Goal: Task Accomplishment & Management: Use online tool/utility

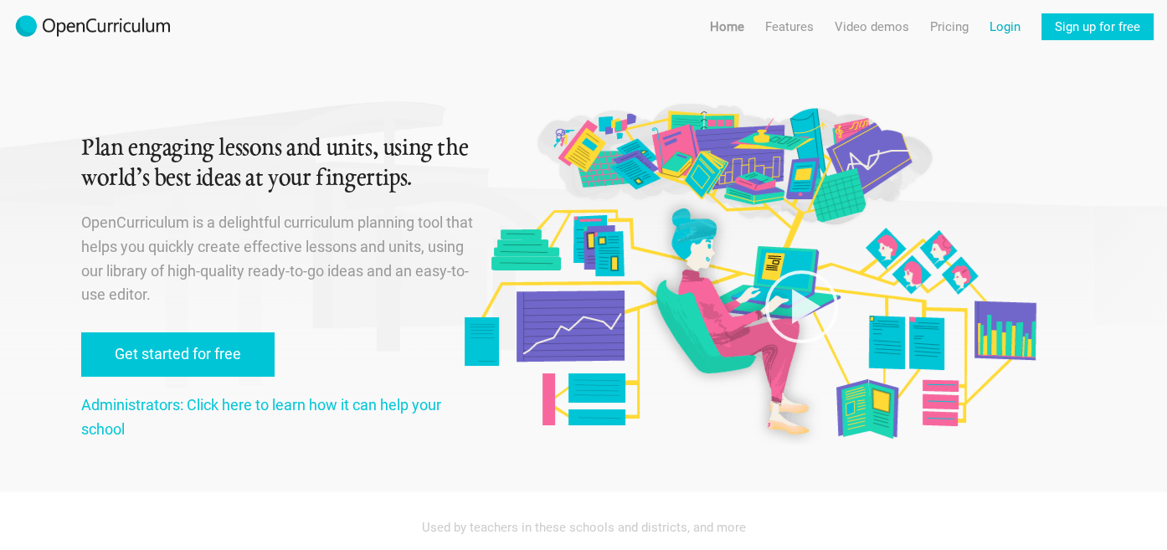
click at [1002, 31] on link "Login" at bounding box center [1004, 26] width 31 height 27
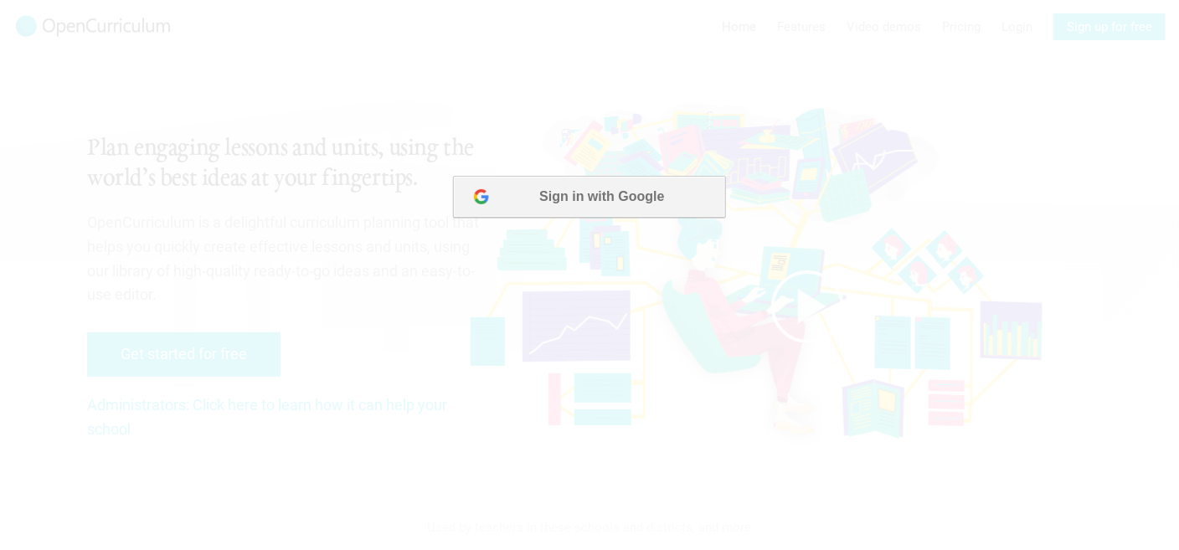
click at [611, 199] on button "Sign in with Google" at bounding box center [588, 196] width 272 height 42
click at [596, 203] on button "Sign in with Google" at bounding box center [588, 196] width 272 height 42
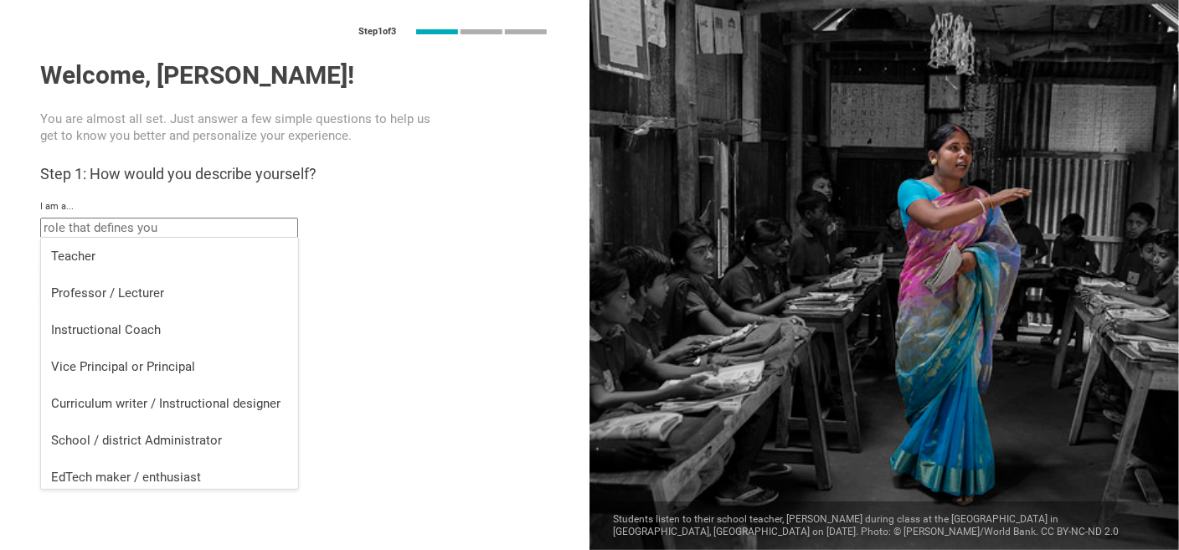
click at [126, 232] on input "text" at bounding box center [169, 228] width 258 height 20
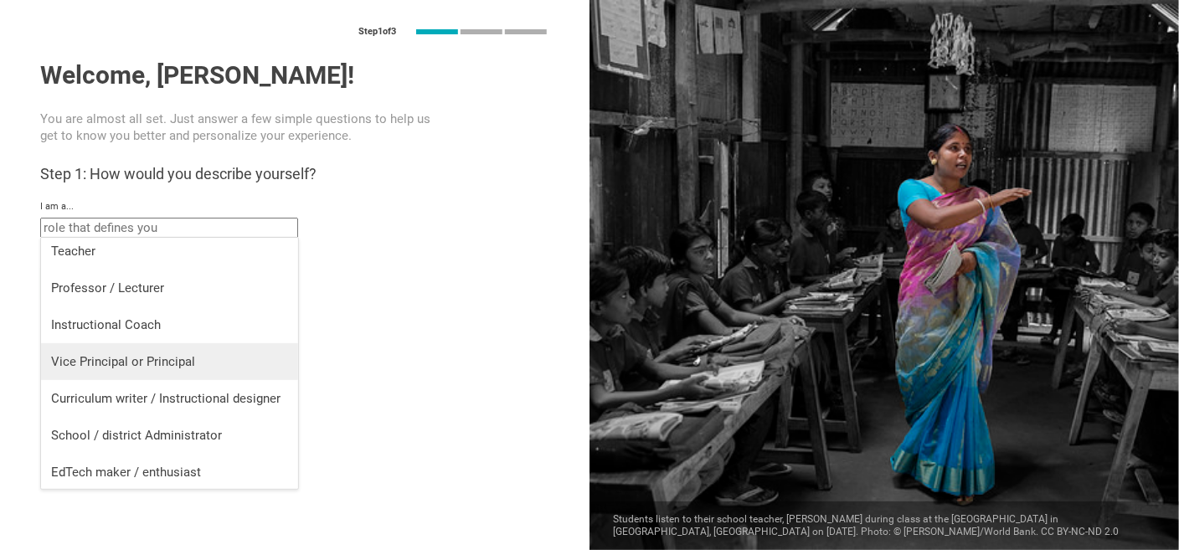
scroll to position [7, 0]
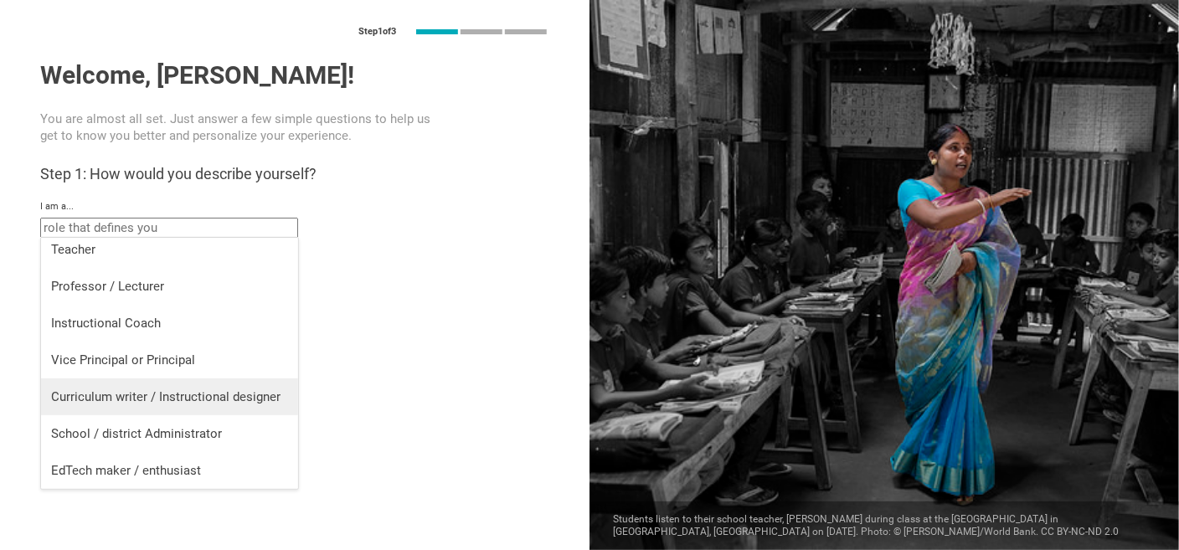
click at [190, 393] on div "Curriculum writer / Instructional designer" at bounding box center [169, 396] width 237 height 17
type input "Curriculum writer / Instructional designer"
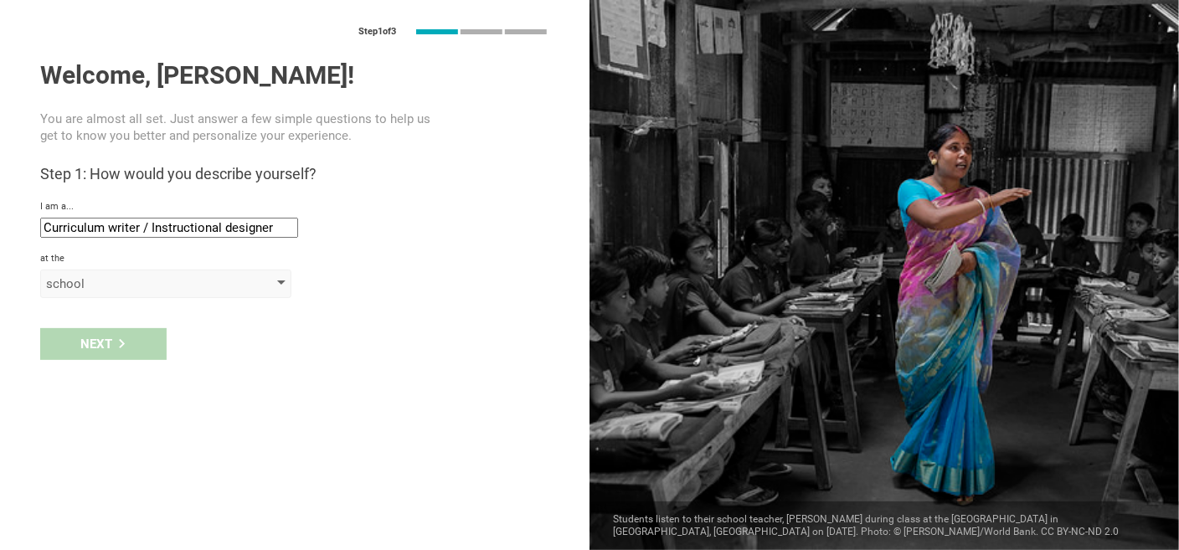
click at [110, 284] on div "school" at bounding box center [142, 283] width 192 height 17
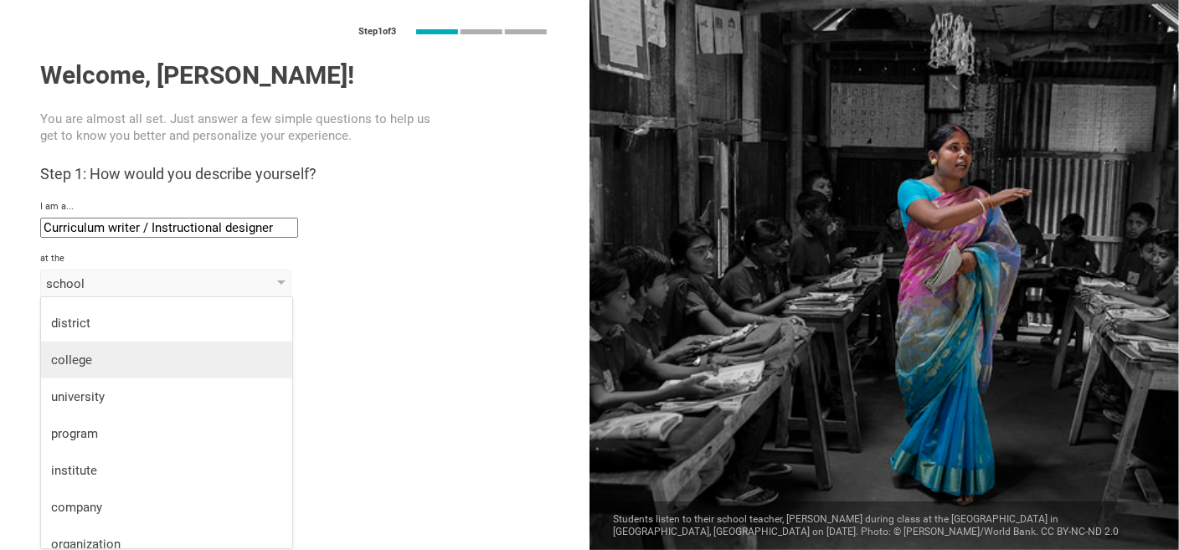
scroll to position [44, 0]
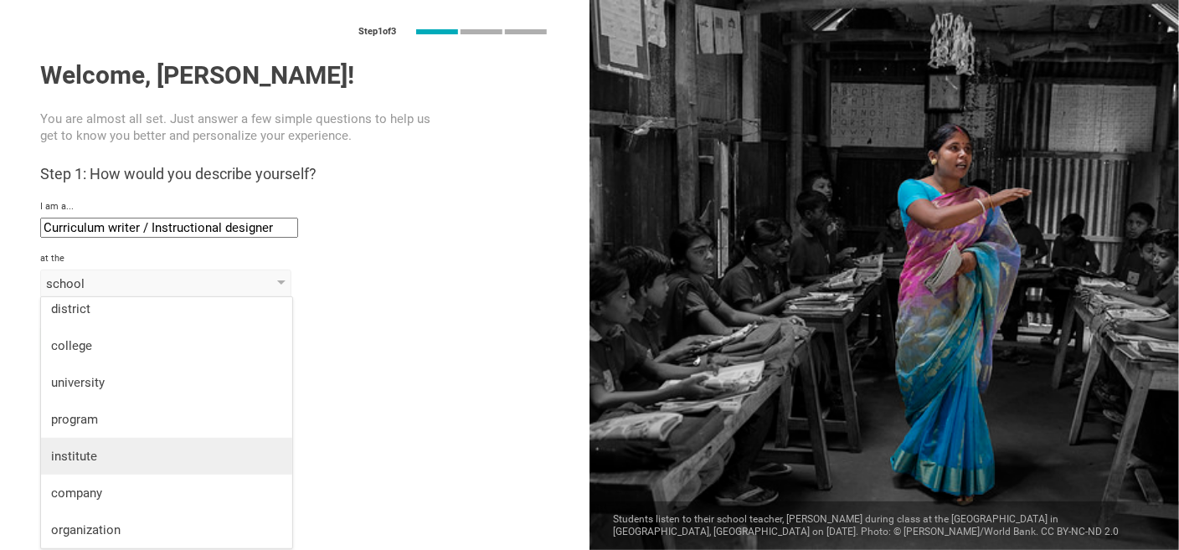
click at [129, 451] on div "institute" at bounding box center [166, 456] width 231 height 17
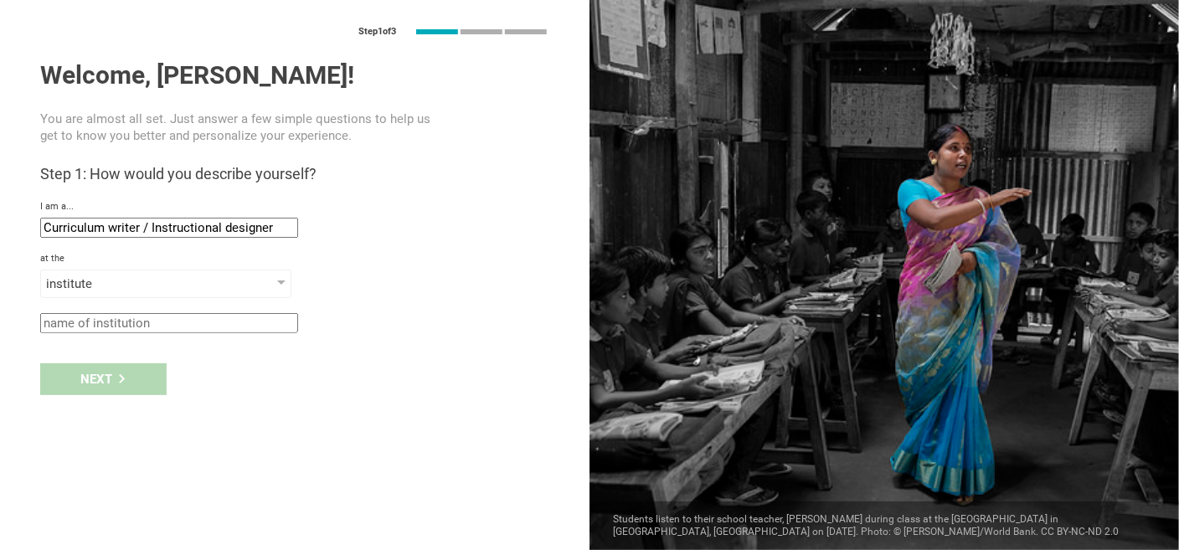
click at [145, 323] on input "text" at bounding box center [169, 323] width 258 height 20
type input "П"
type input "Plovdiv Municipality Cultural institute"
click at [108, 378] on div "Next" at bounding box center [103, 379] width 126 height 32
type input "Plovdiv, Bulgaria"
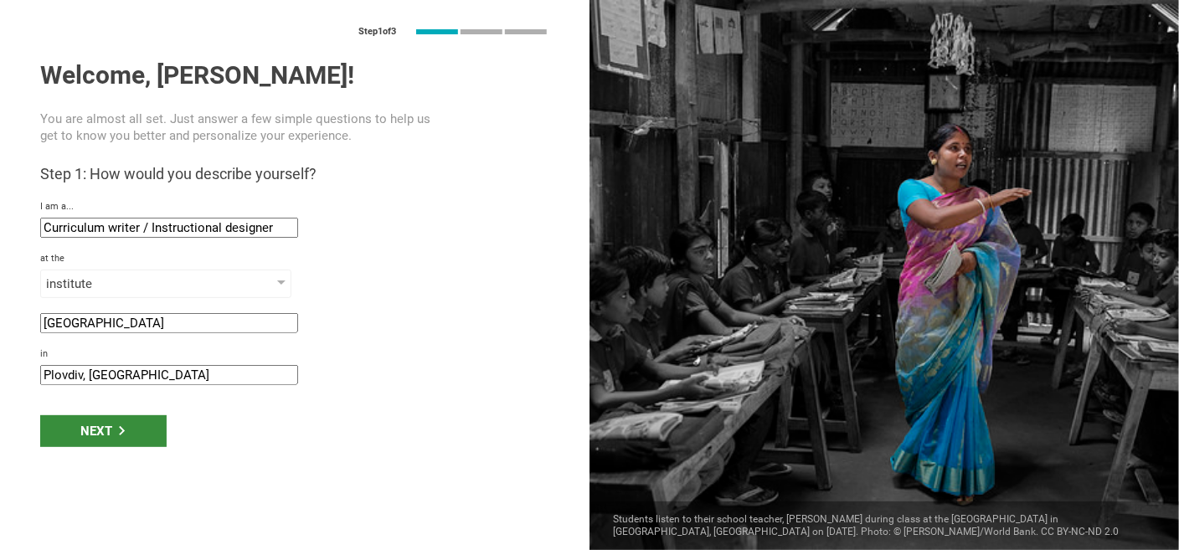
click at [79, 432] on div "Next" at bounding box center [103, 431] width 126 height 32
click at [110, 424] on div "Next" at bounding box center [103, 431] width 126 height 32
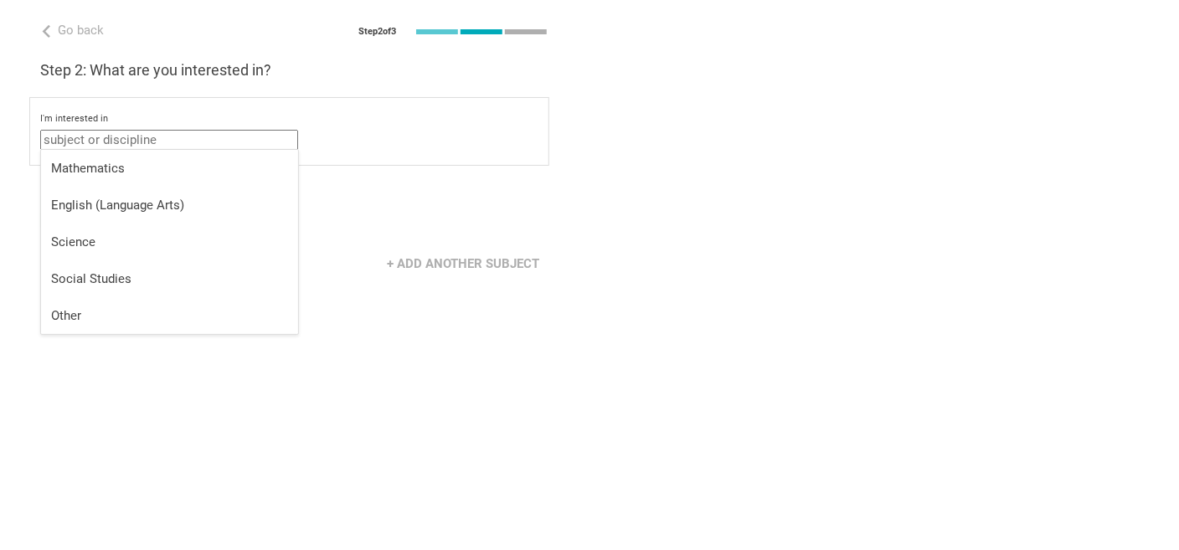
click at [153, 134] on input "text" at bounding box center [169, 140] width 258 height 20
click at [102, 311] on div "Other" at bounding box center [169, 315] width 237 height 17
type input "Other"
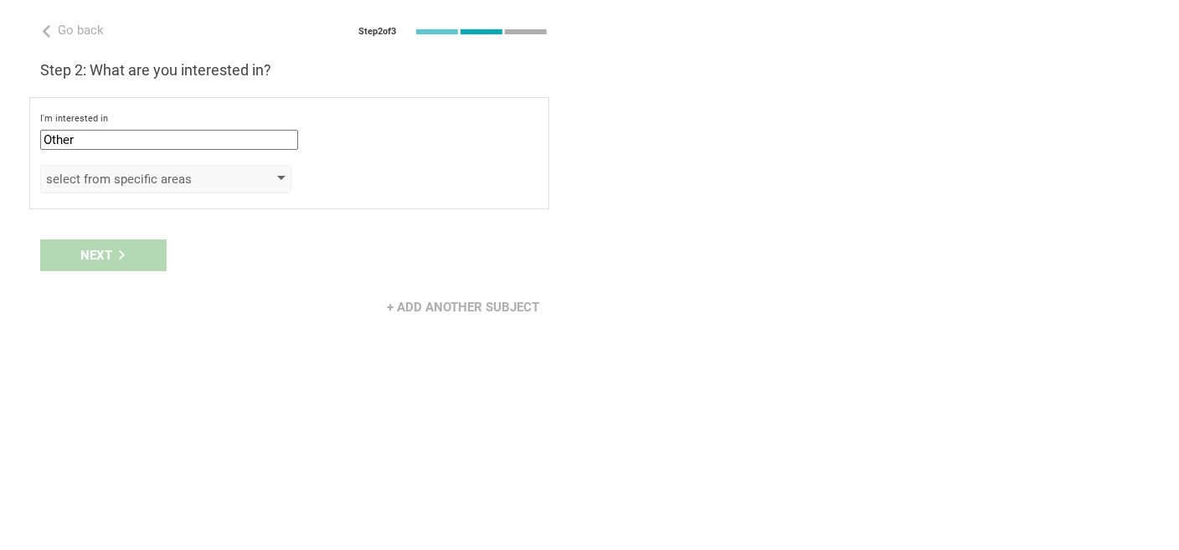
click at [144, 182] on div "select from specific areas" at bounding box center [142, 179] width 192 height 17
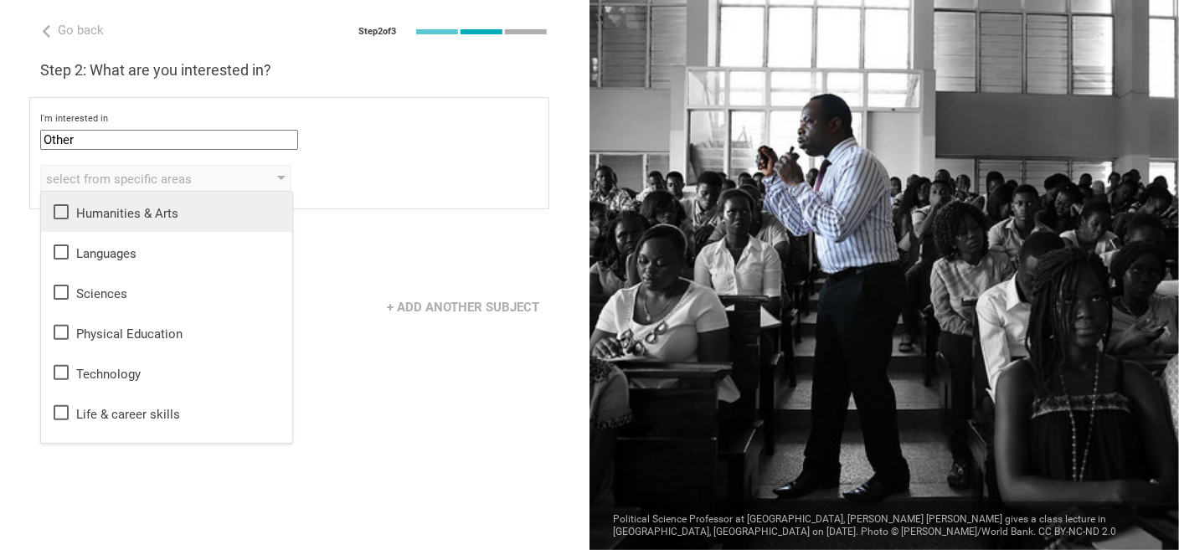
click at [57, 209] on icon at bounding box center [61, 212] width 20 height 20
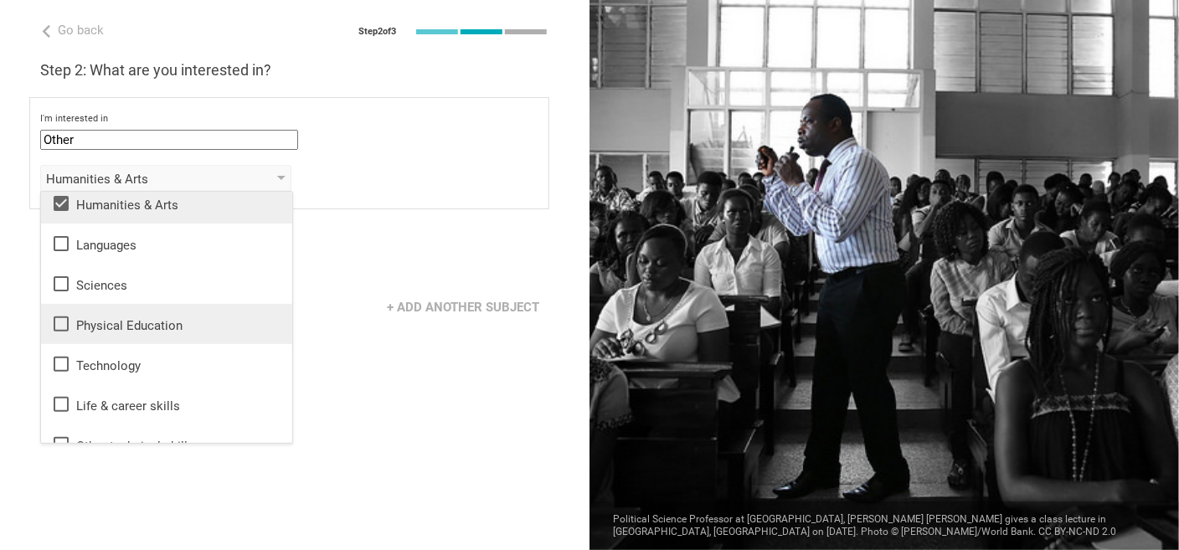
scroll to position [0, 0]
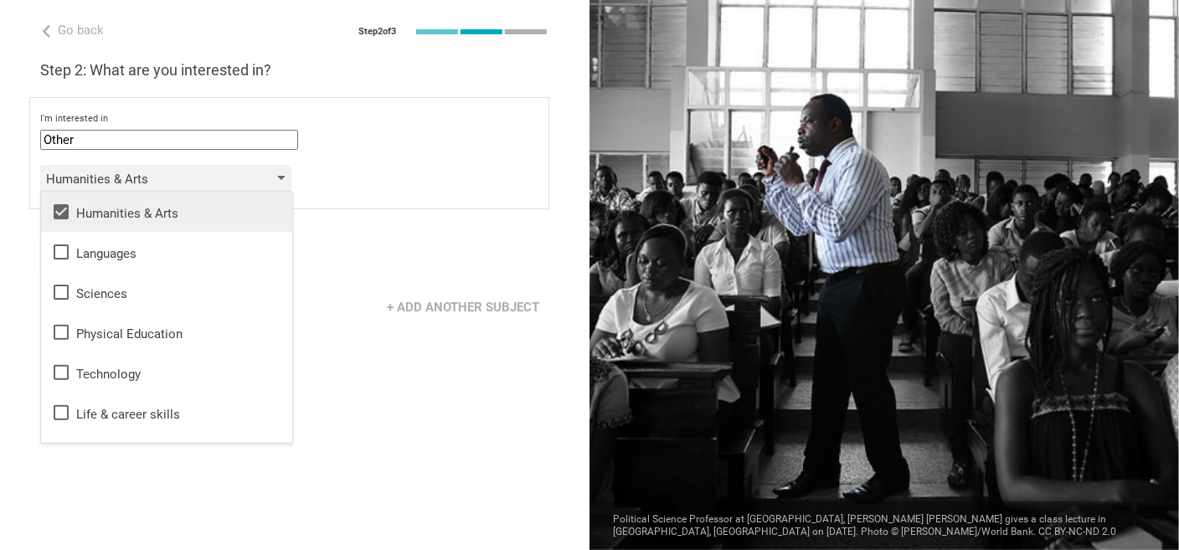
click at [241, 177] on div "Humanities & Arts" at bounding box center [165, 179] width 251 height 28
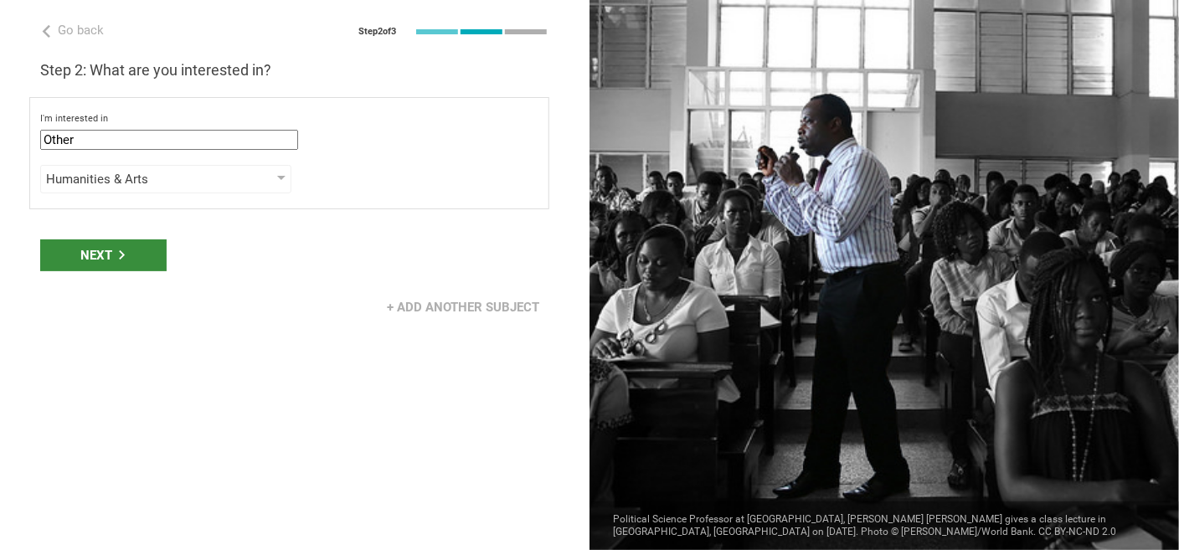
click at [110, 253] on div "Next" at bounding box center [103, 255] width 126 height 32
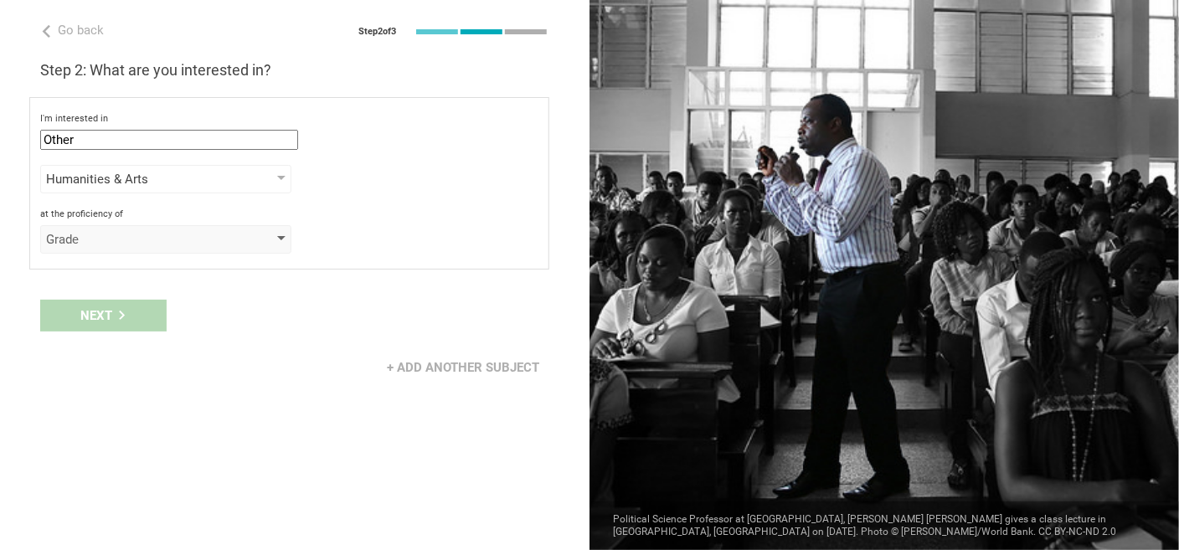
click at [115, 238] on div "Grade" at bounding box center [142, 239] width 192 height 17
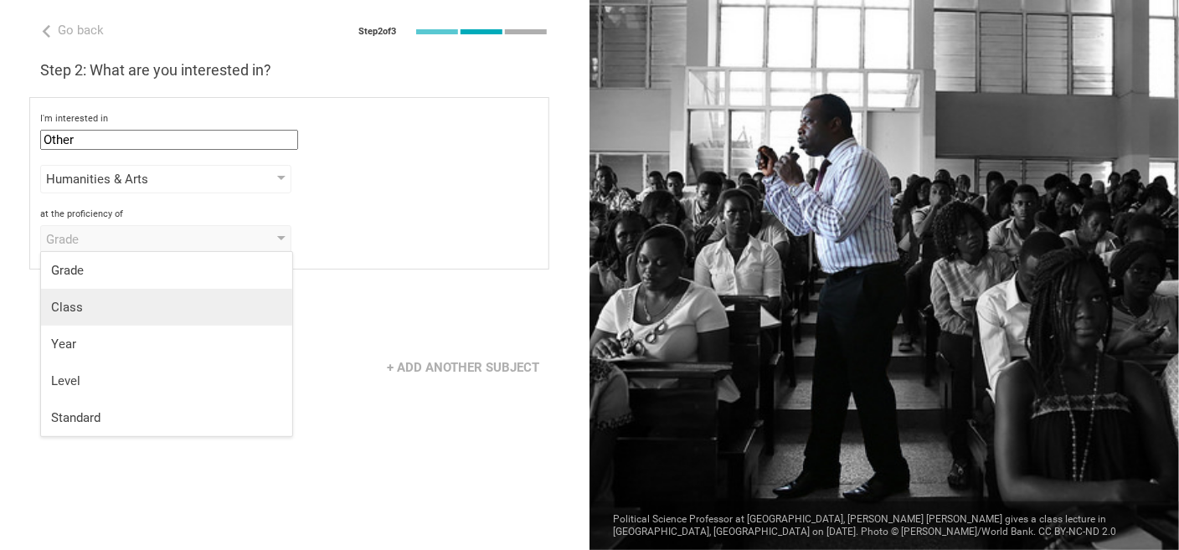
click at [96, 309] on div "Class" at bounding box center [166, 307] width 231 height 17
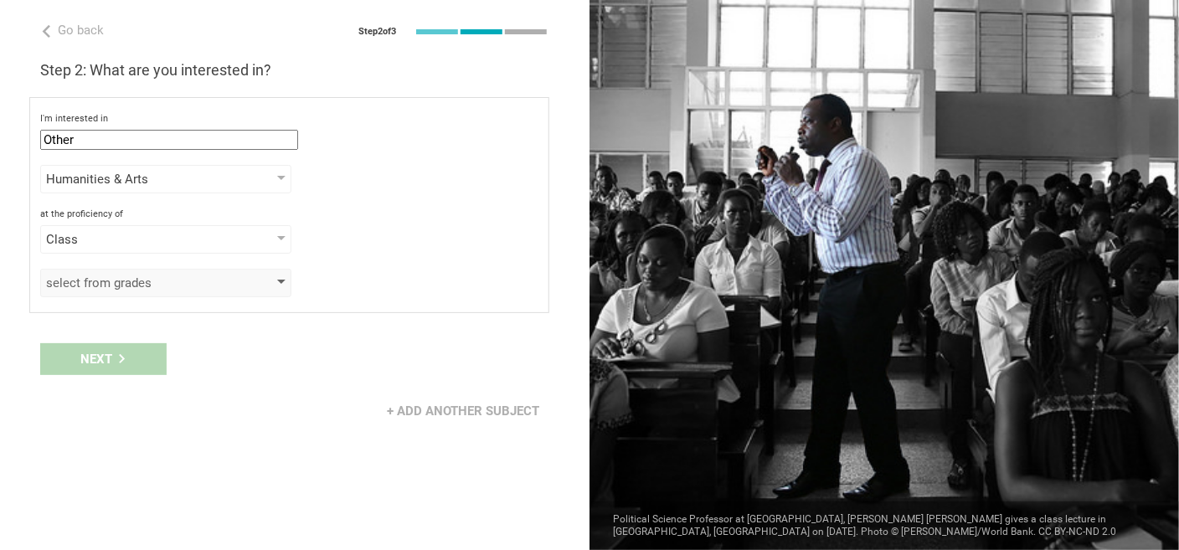
click at [96, 286] on div "select from grades" at bounding box center [142, 283] width 192 height 17
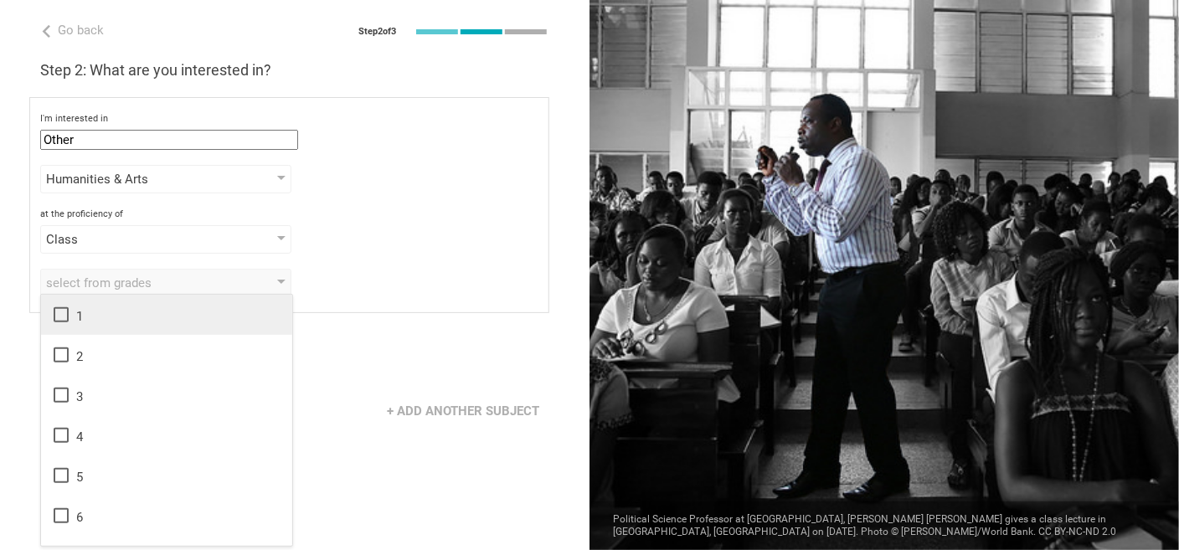
click at [68, 320] on icon at bounding box center [61, 314] width 15 height 15
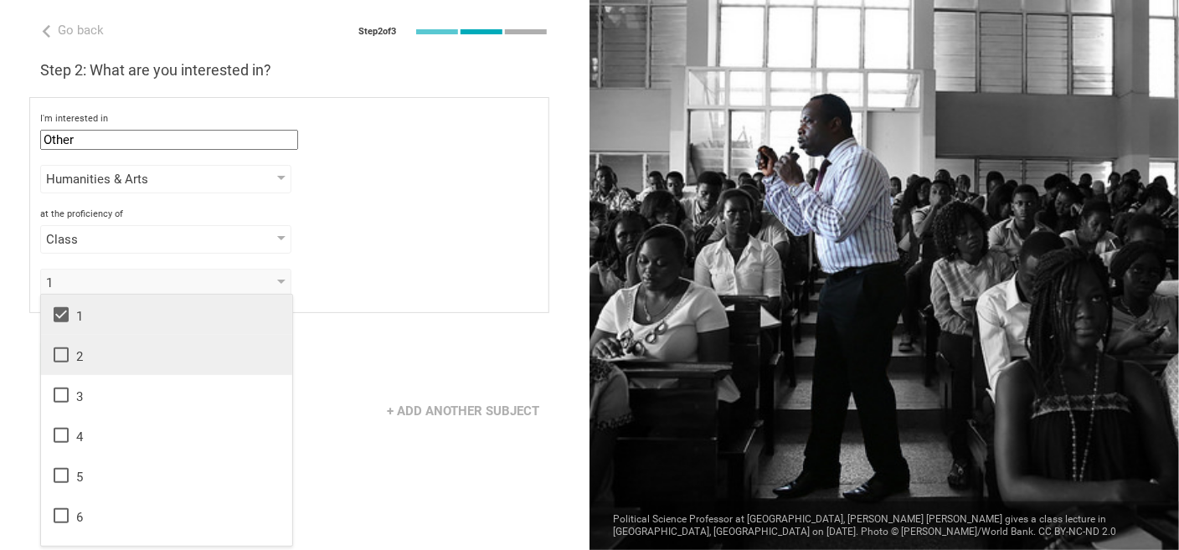
click at [67, 353] on icon at bounding box center [61, 354] width 15 height 15
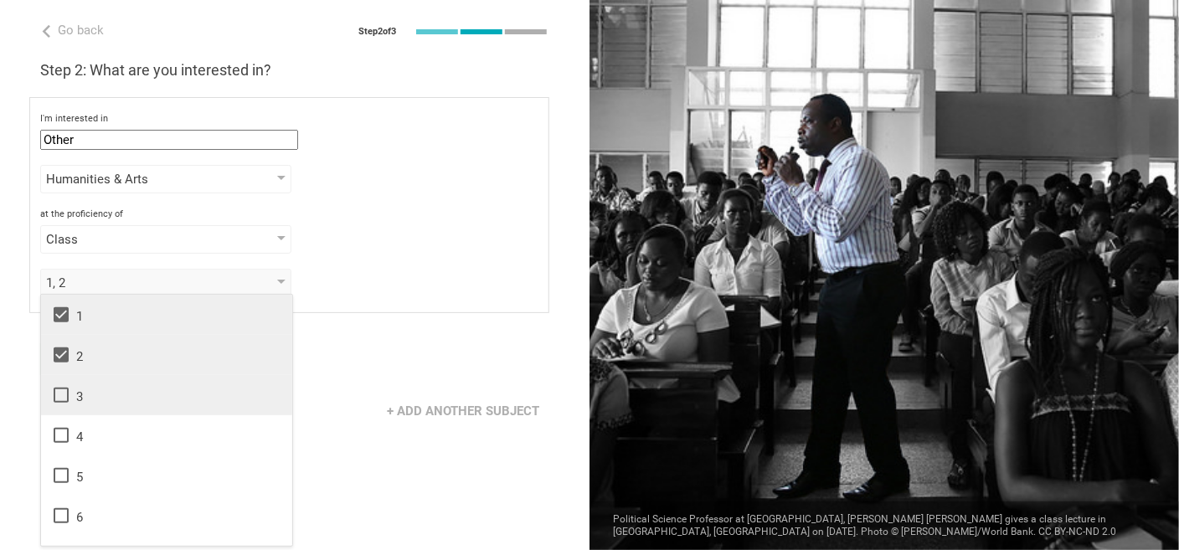
click at [55, 395] on icon at bounding box center [61, 395] width 20 height 20
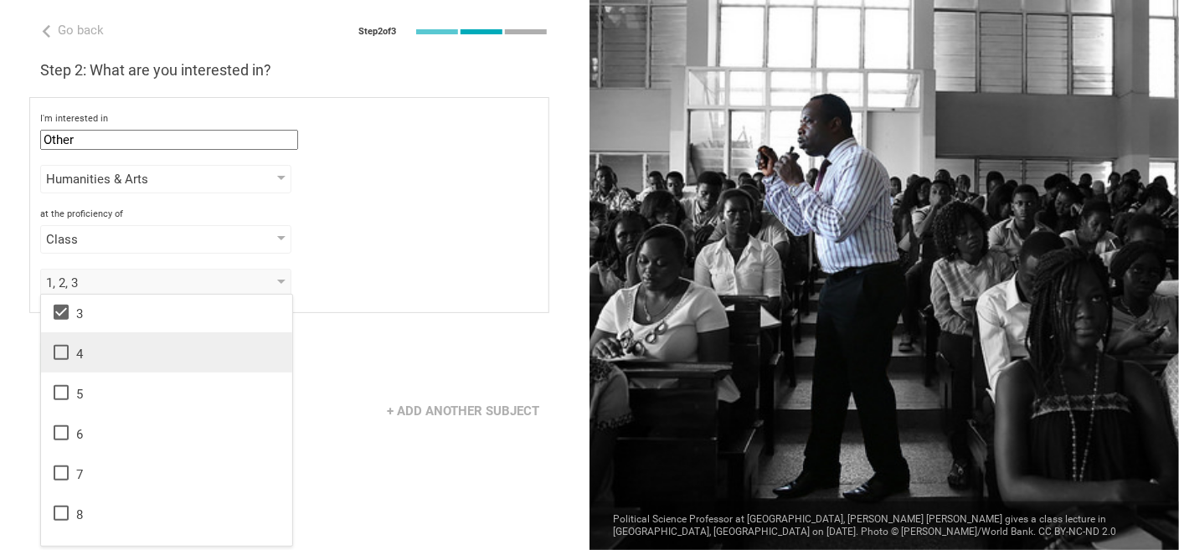
click at [56, 347] on icon at bounding box center [61, 352] width 20 height 20
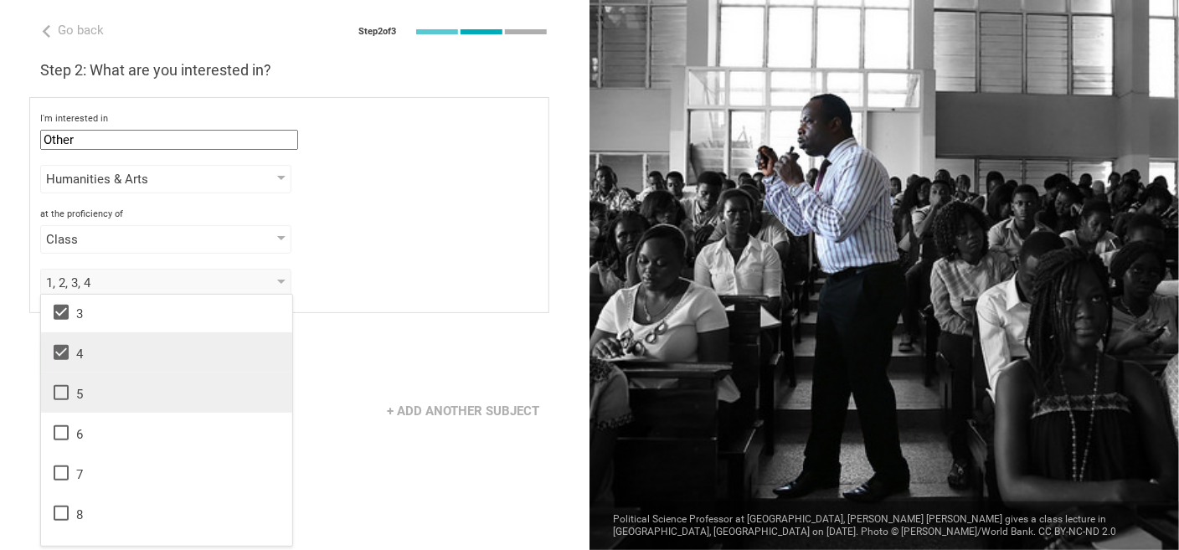
click at [59, 386] on icon at bounding box center [61, 393] width 20 height 20
click at [321, 396] on div "+ Add another subject" at bounding box center [294, 411] width 589 height 52
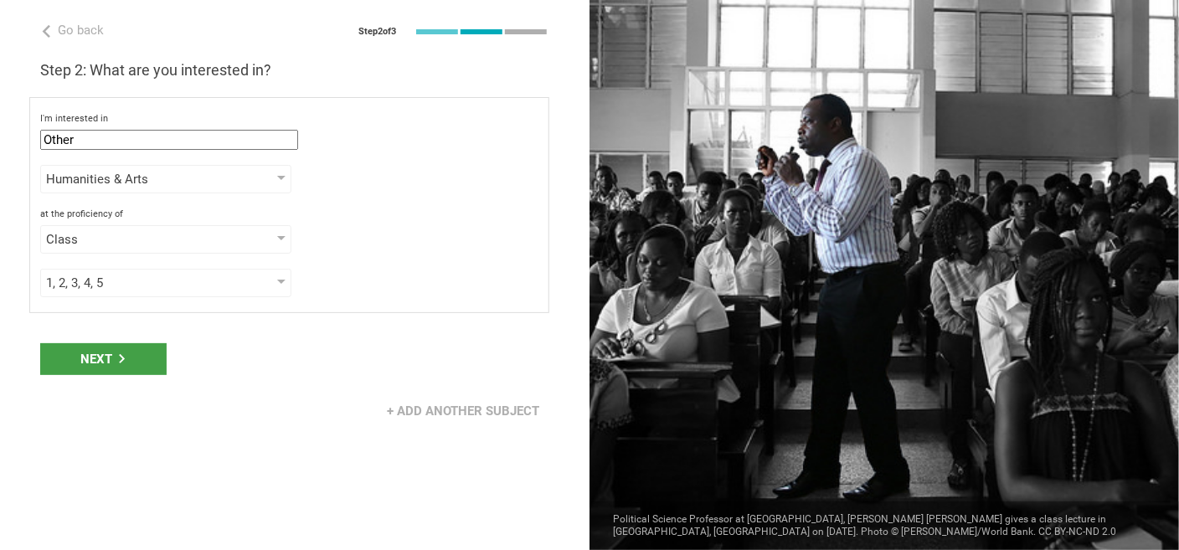
click at [105, 352] on div "Next" at bounding box center [103, 359] width 126 height 32
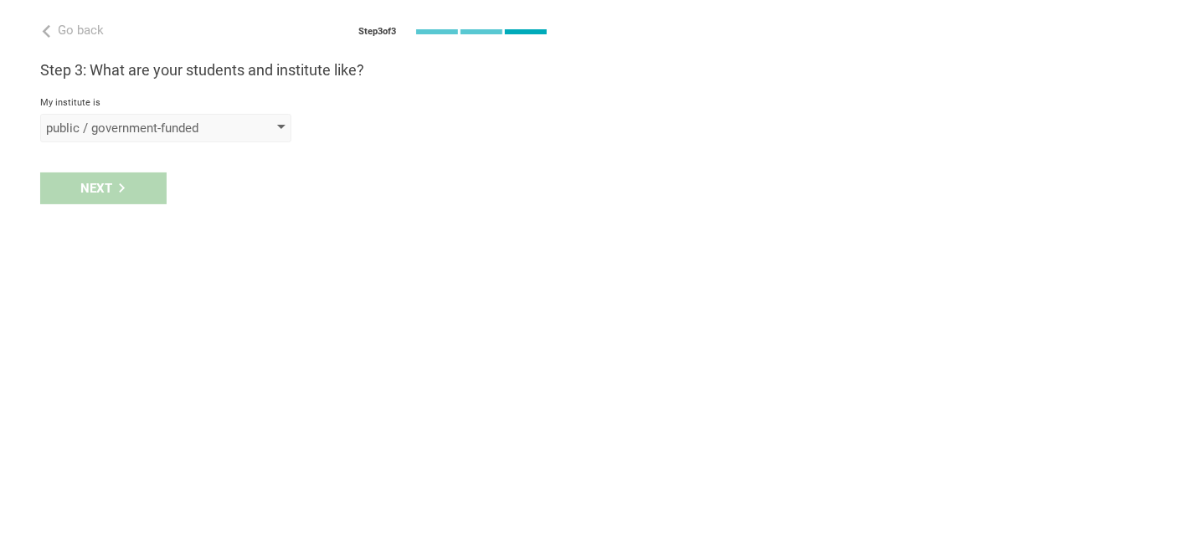
click at [121, 130] on div "public / government-funded" at bounding box center [142, 128] width 192 height 17
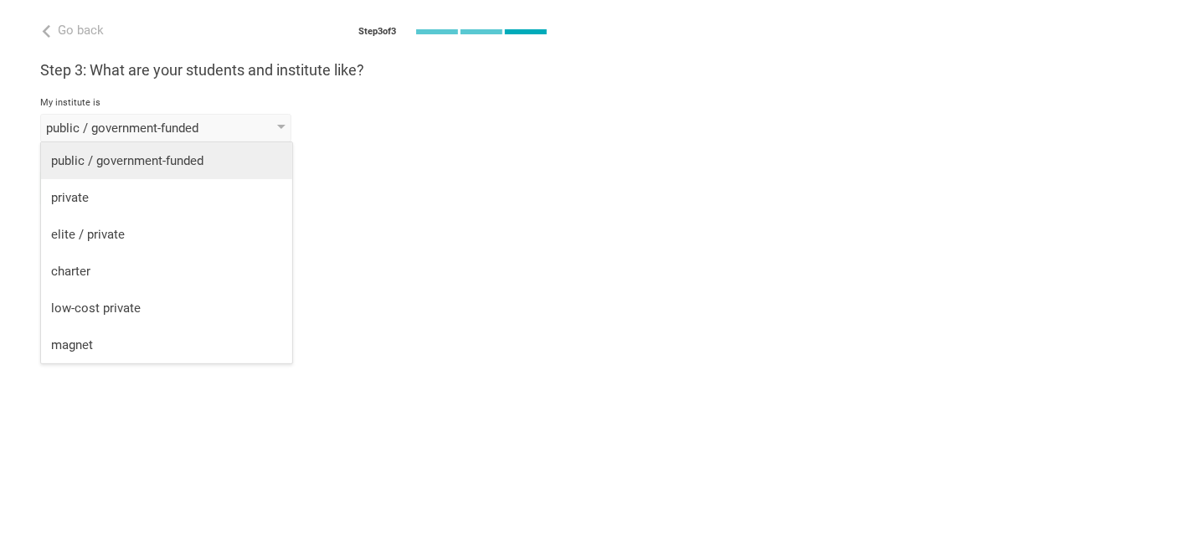
click at [118, 153] on div "public / government-funded" at bounding box center [166, 160] width 231 height 17
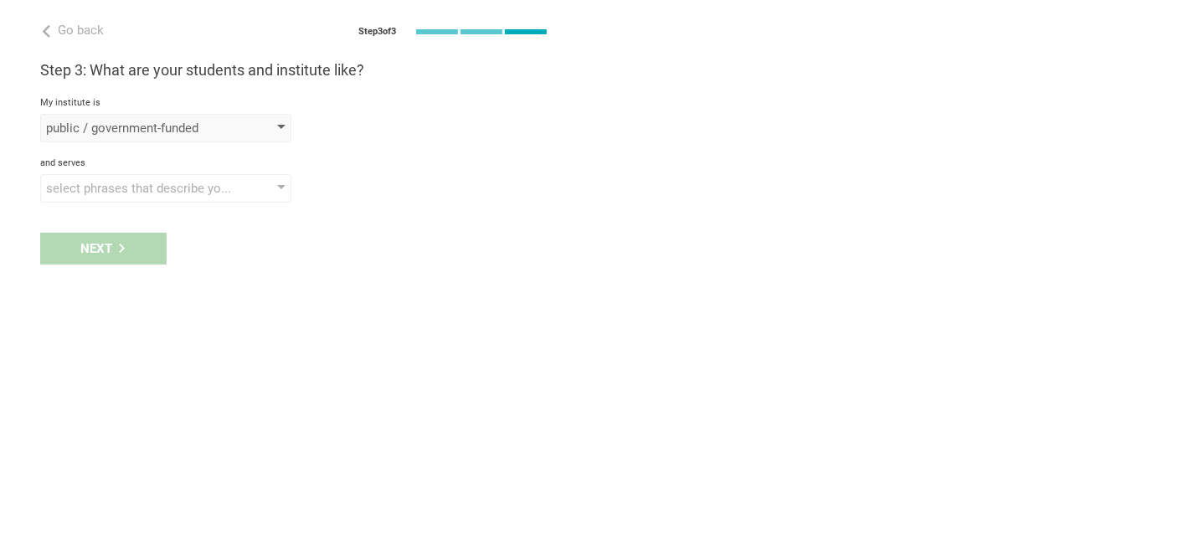
click at [127, 126] on div "public / government-funded" at bounding box center [142, 128] width 192 height 17
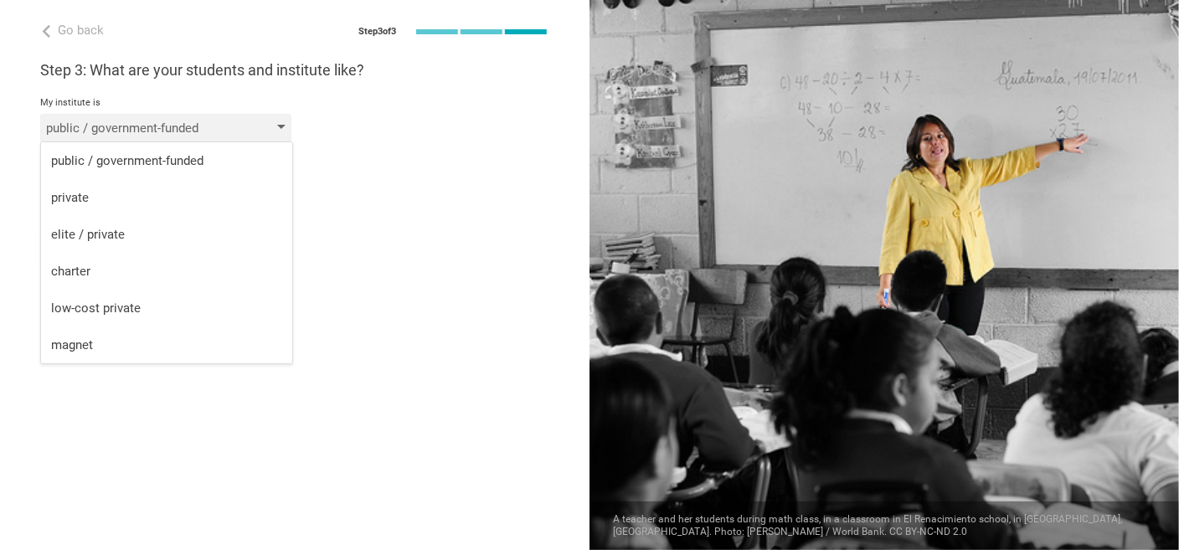
click at [127, 126] on div "public / government-funded" at bounding box center [142, 128] width 192 height 17
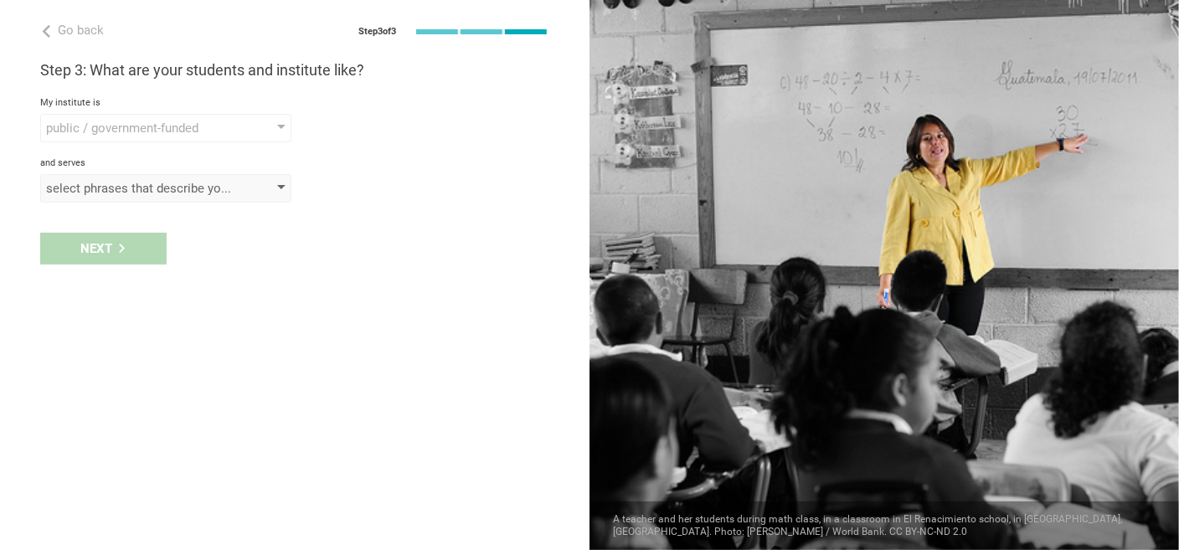
click at [157, 189] on div "select phrases that describe your student population" at bounding box center [142, 188] width 192 height 17
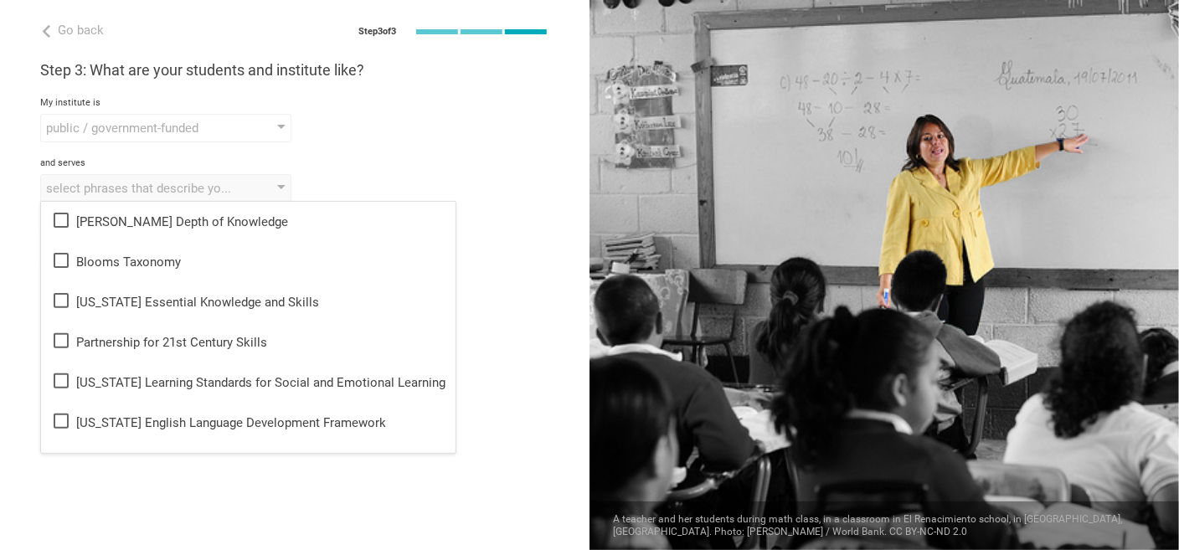
scroll to position [0, 0]
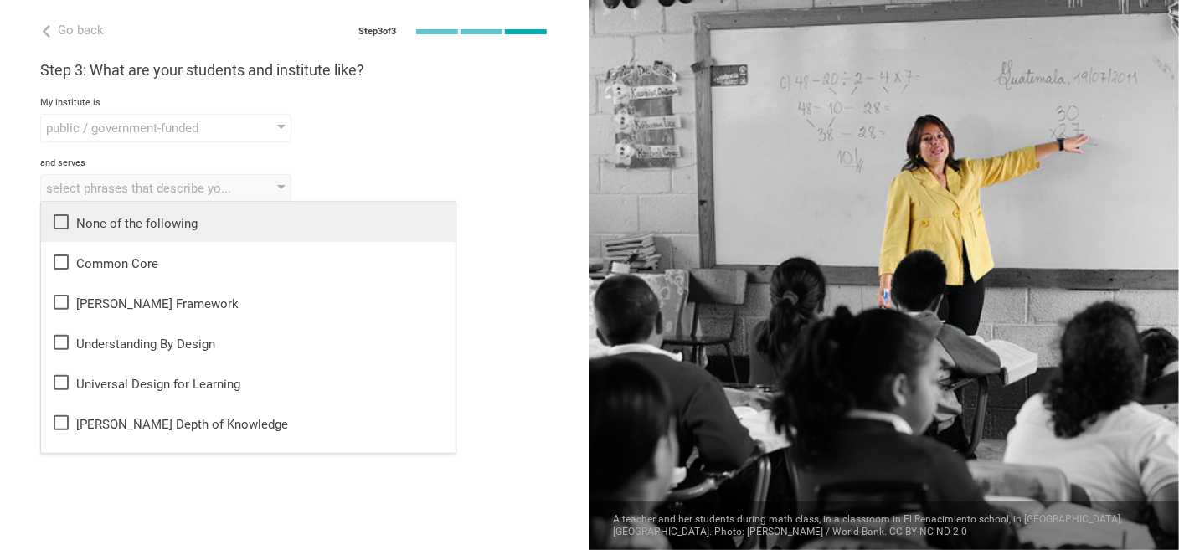
click at [138, 223] on div "None of the following" at bounding box center [248, 222] width 394 height 20
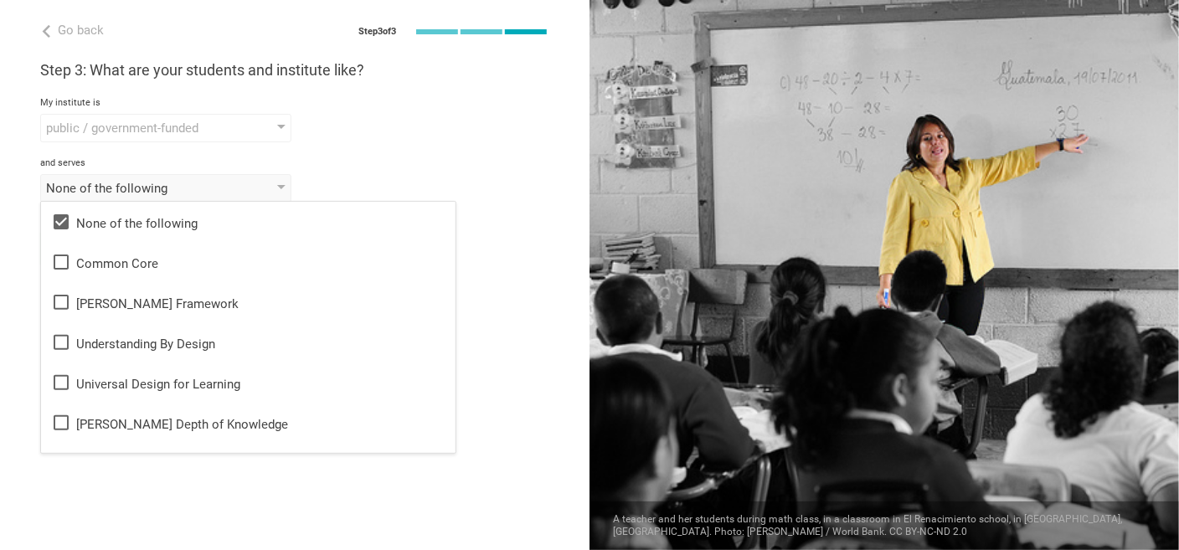
click at [318, 179] on div "None of the following None of the following Common Core Danielson Framework Und…" at bounding box center [294, 188] width 509 height 28
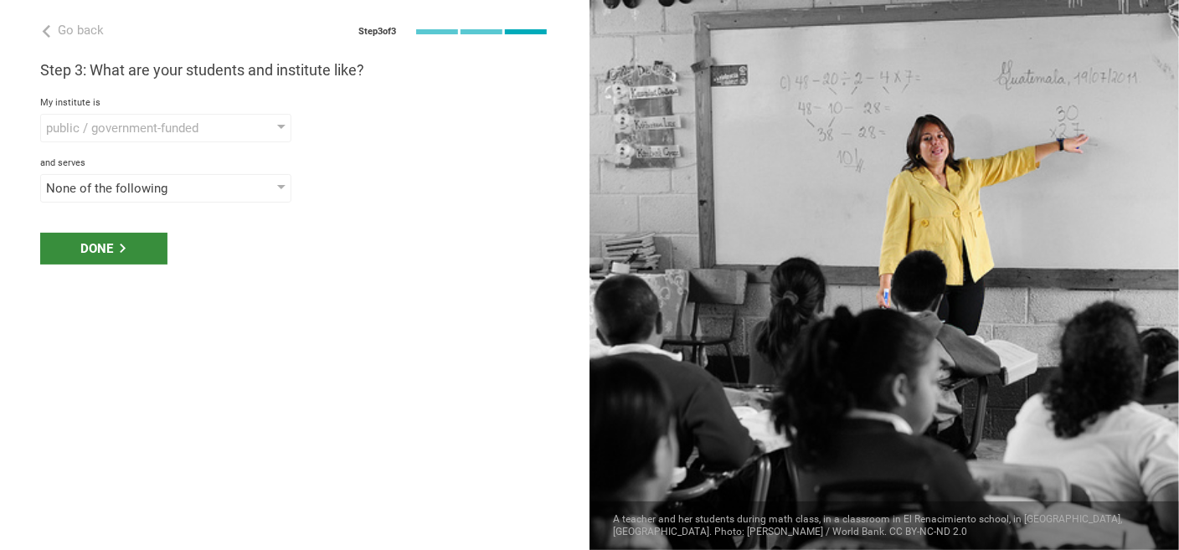
click at [75, 244] on div "Done" at bounding box center [103, 249] width 127 height 32
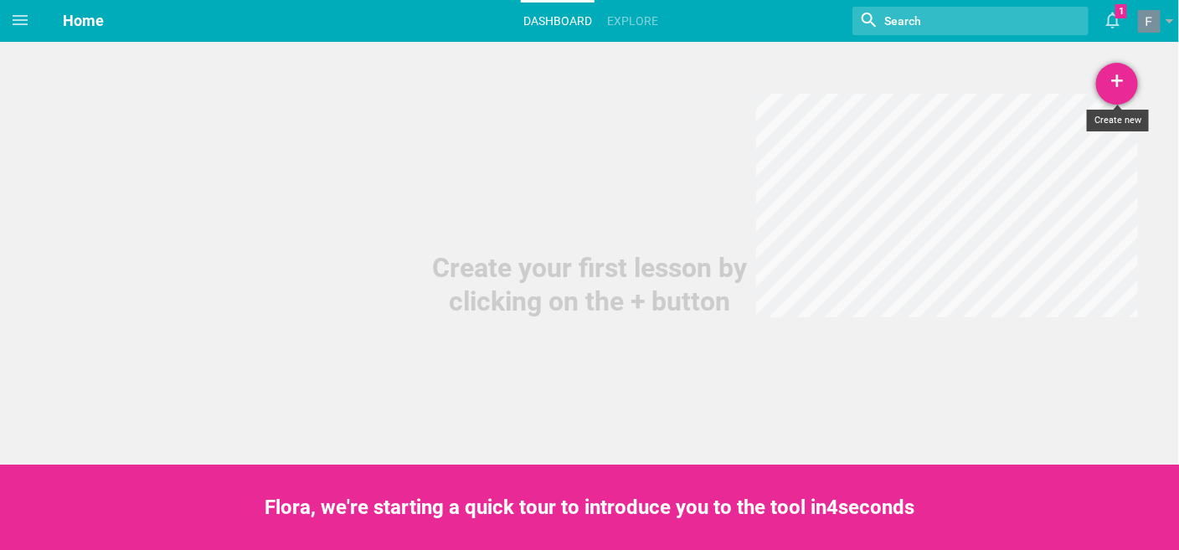
click at [1121, 87] on div "+" at bounding box center [1117, 84] width 42 height 42
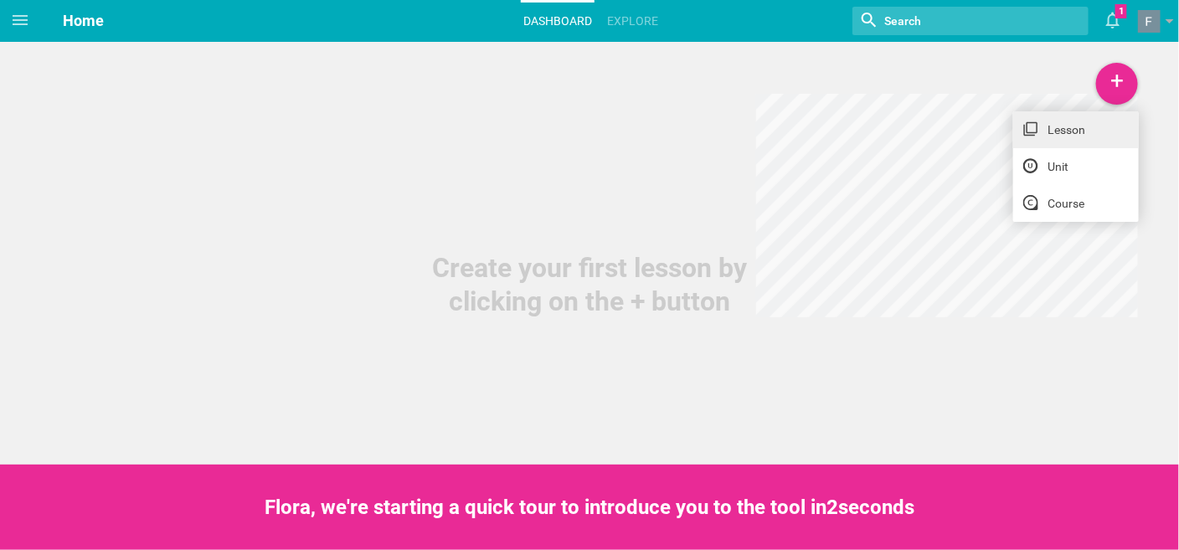
click at [1061, 136] on link "Lesson" at bounding box center [1076, 129] width 126 height 37
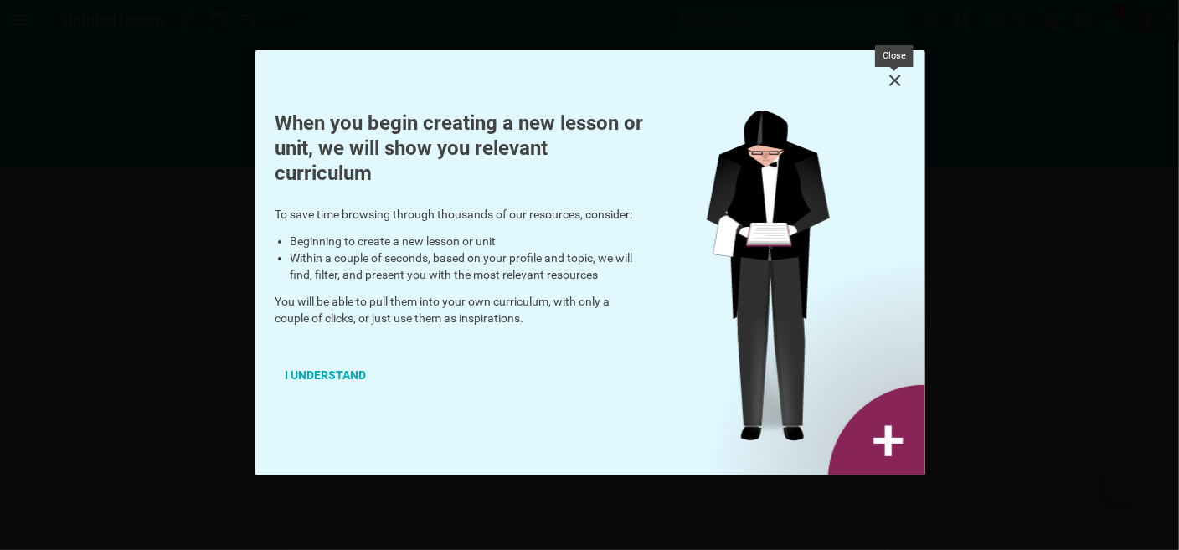
click at [896, 80] on icon at bounding box center [895, 80] width 20 height 20
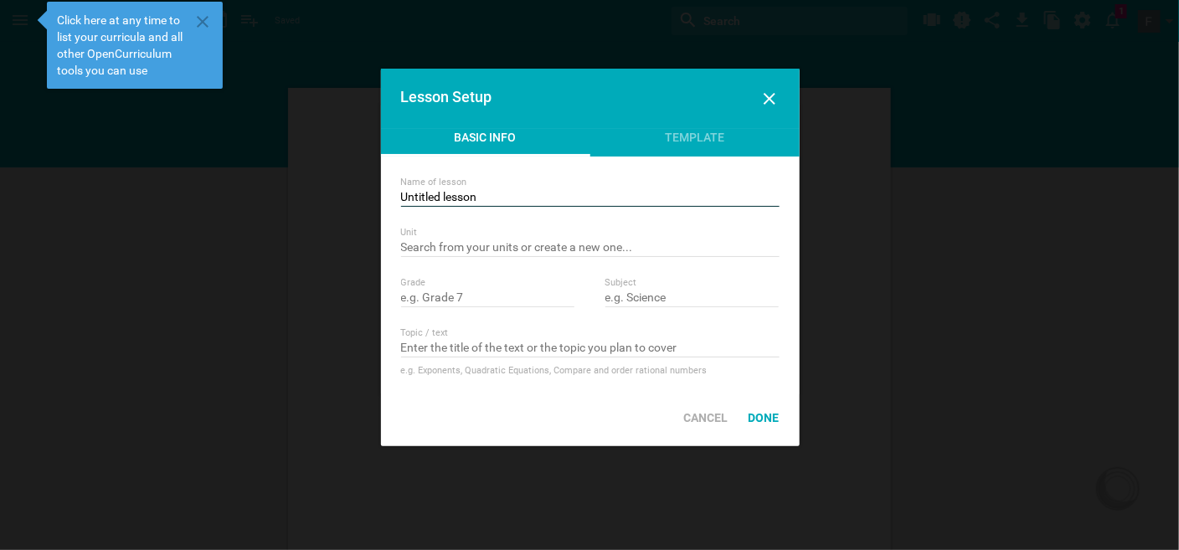
click at [475, 195] on input "Untitled lesson" at bounding box center [590, 198] width 378 height 17
click at [480, 195] on input "Untitled lesson" at bounding box center [590, 198] width 378 height 17
click at [772, 89] on icon at bounding box center [769, 99] width 20 height 20
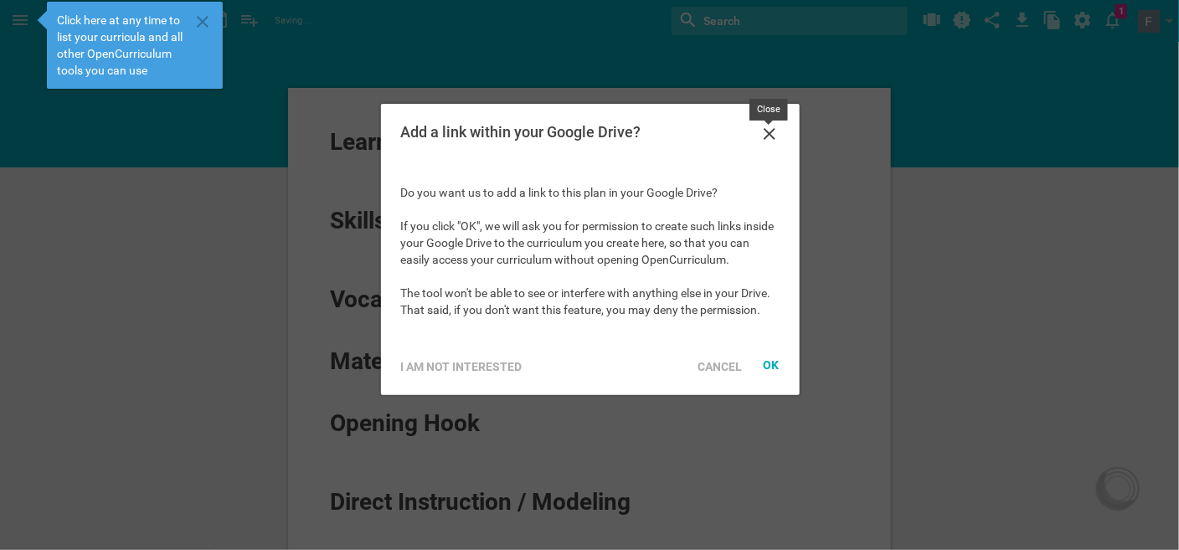
drag, startPoint x: 764, startPoint y: 133, endPoint x: 816, endPoint y: 112, distance: 56.0
click at [764, 132] on icon at bounding box center [769, 134] width 20 height 20
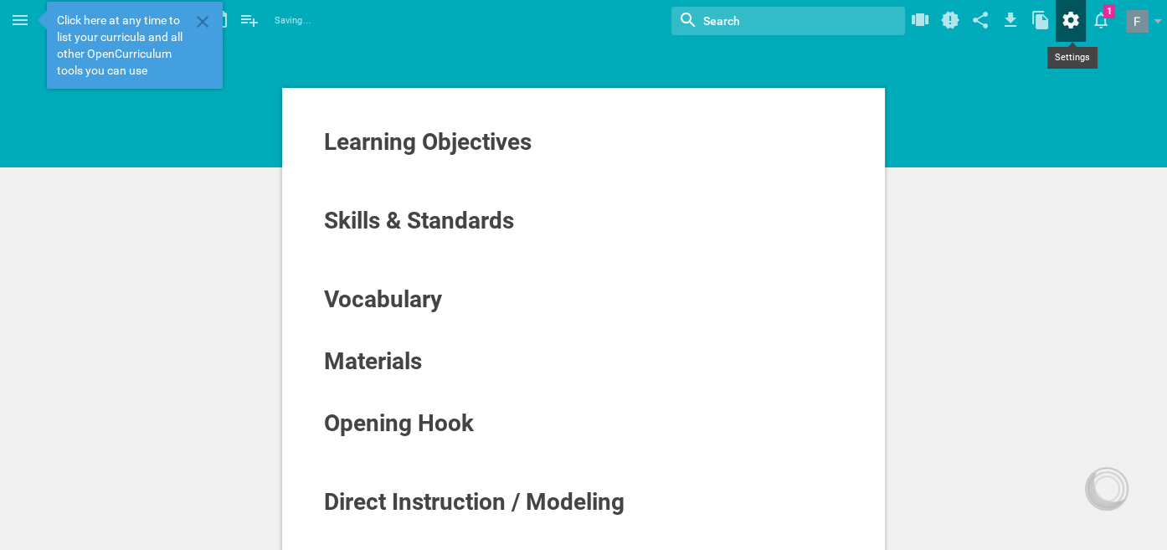
click at [1066, 14] on icon at bounding box center [1071, 20] width 30 height 40
click at [1132, 23] on span at bounding box center [1137, 21] width 23 height 23
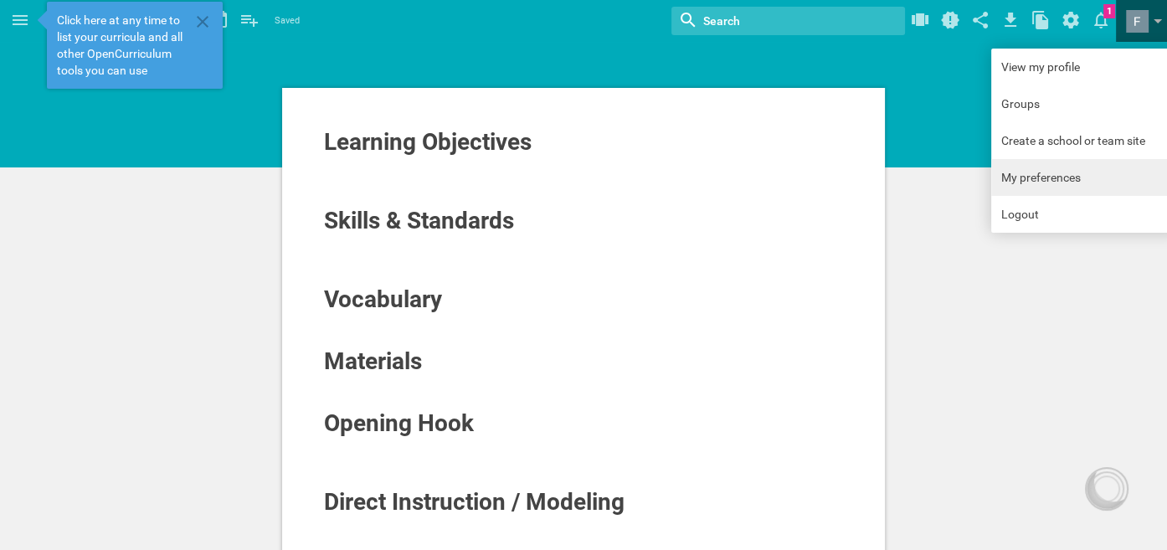
click at [1070, 172] on link "My preferences" at bounding box center [1085, 177] width 188 height 37
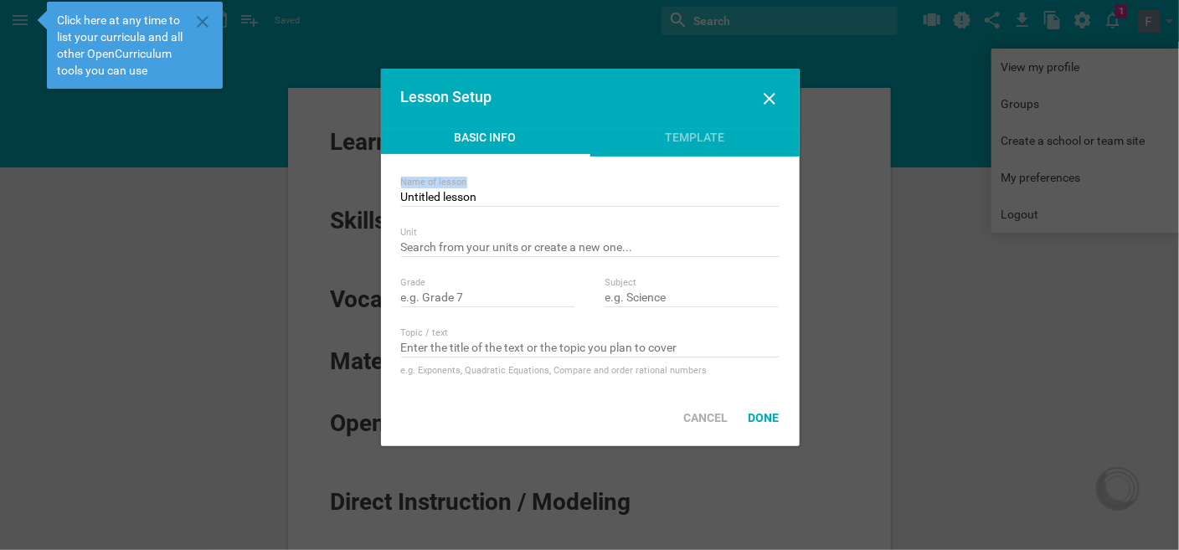
drag, startPoint x: 493, startPoint y: 188, endPoint x: 473, endPoint y: 199, distance: 23.3
click at [435, 189] on div "Name of lesson Untitled lesson" at bounding box center [590, 192] width 378 height 30
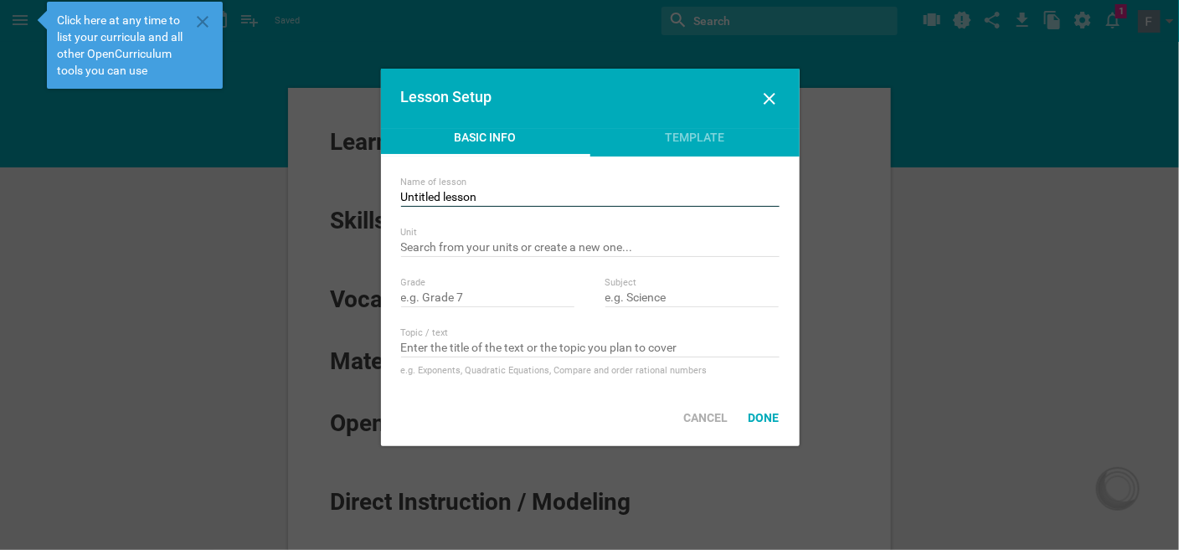
drag, startPoint x: 484, startPoint y: 195, endPoint x: 374, endPoint y: 195, distance: 109.7
paste input "Урок за географското положение, големина и природа на [GEOGRAPHIC_DATA]"
type input "Урок за географското положение, големина и природа на [GEOGRAPHIC_DATA]"
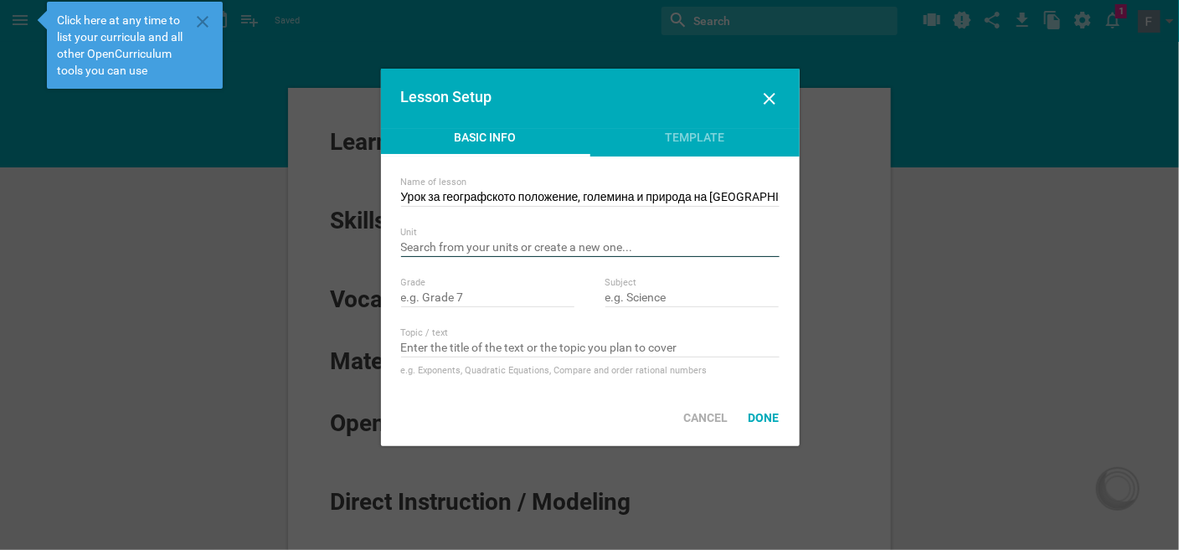
click at [462, 243] on input "text" at bounding box center [590, 248] width 378 height 17
click at [662, 198] on input "Урок за географското положение, големина и природа на [GEOGRAPHIC_DATA]" at bounding box center [590, 198] width 378 height 17
click at [619, 249] on input "text" at bounding box center [590, 248] width 378 height 17
click at [514, 291] on input "text" at bounding box center [488, 298] width 174 height 17
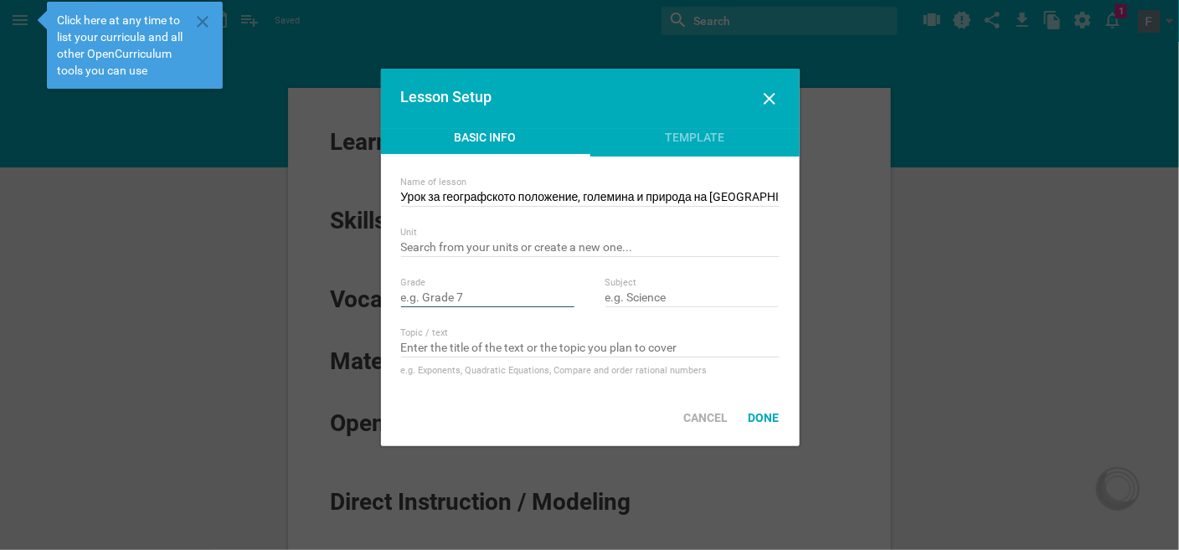
click at [514, 291] on input "text" at bounding box center [488, 298] width 174 height 17
click at [648, 294] on input "text" at bounding box center [692, 298] width 174 height 17
drag, startPoint x: 419, startPoint y: 291, endPoint x: 399, endPoint y: 292, distance: 20.1
click at [399, 292] on div "Name of lesson Урок за географското положение, големина и природа на Австралия …" at bounding box center [590, 273] width 419 height 233
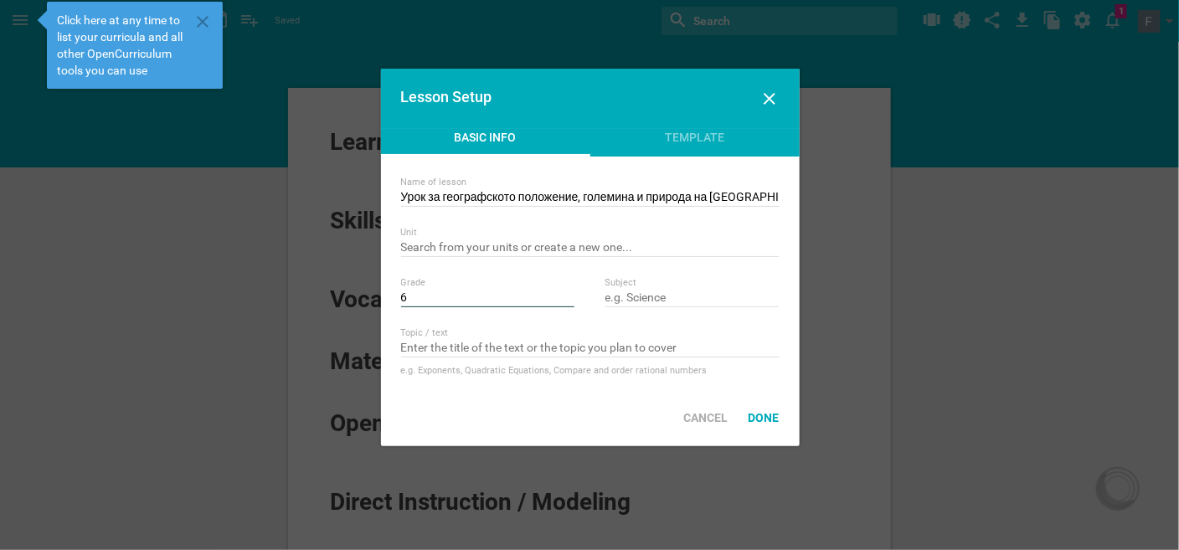
type input "6"
click at [636, 299] on input "text" at bounding box center [692, 298] width 174 height 17
type input "География"
click at [481, 343] on input "text" at bounding box center [590, 349] width 378 height 17
click at [621, 350] on input "text" at bounding box center [590, 349] width 378 height 17
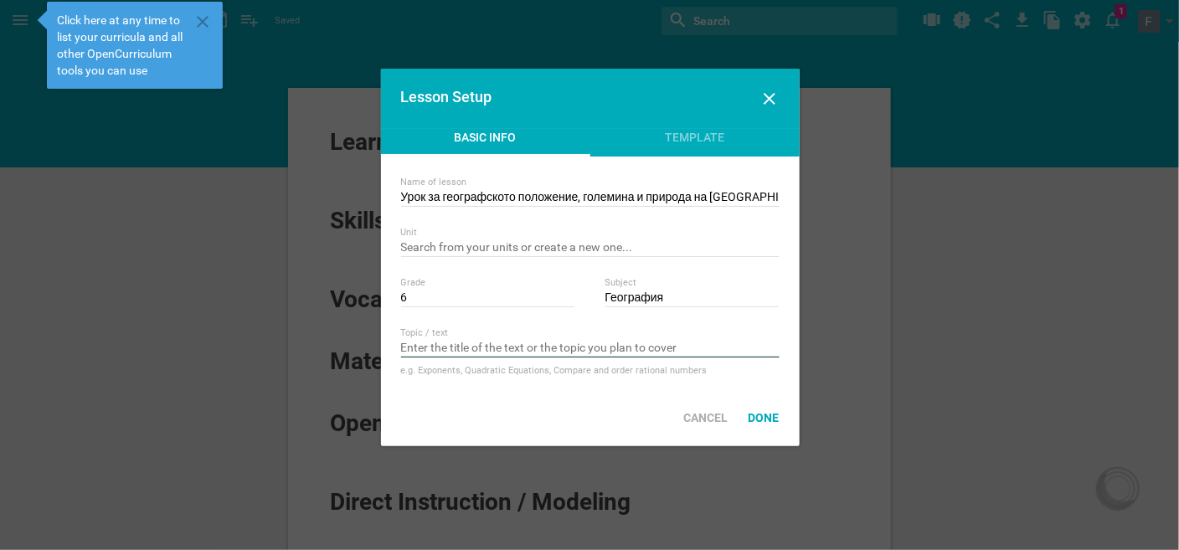
click at [621, 350] on input "text" at bounding box center [590, 349] width 378 height 17
drag, startPoint x: 443, startPoint y: 196, endPoint x: 778, endPoint y: 194, distance: 334.9
click at [778, 194] on input "Урок за географското положение, големина и природа на [GEOGRAPHIC_DATA]" at bounding box center [590, 198] width 378 height 17
click at [447, 349] on input "text" at bounding box center [590, 349] width 378 height 17
paste input "географското положение, големина и природа на [GEOGRAPHIC_DATA]"
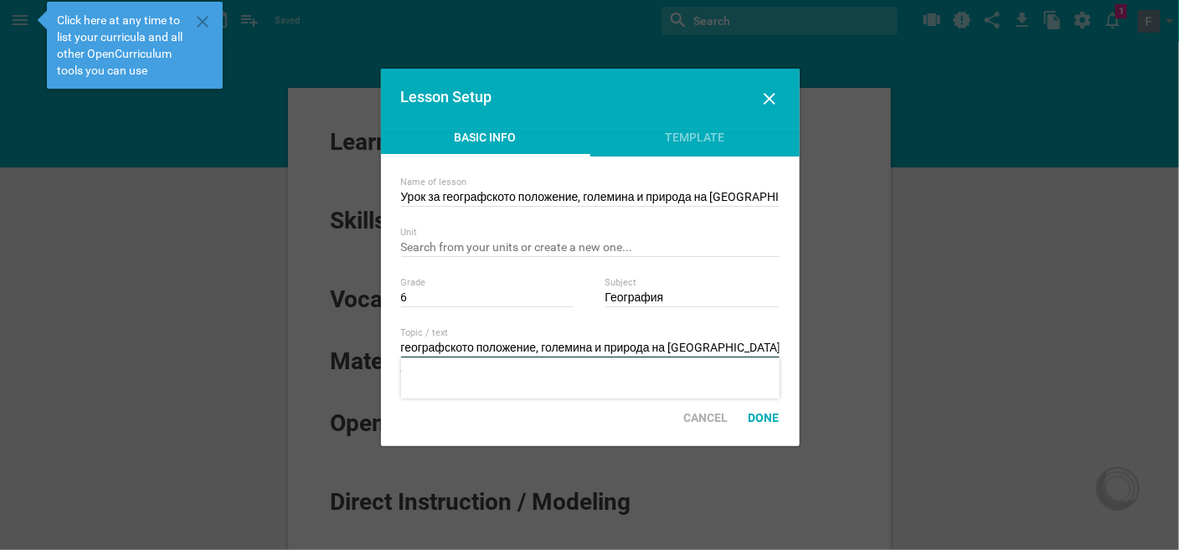
click at [401, 345] on input "географското положение, големина и природа на [GEOGRAPHIC_DATA]" at bounding box center [590, 349] width 378 height 17
type input "Географското положение, големина и природа на [GEOGRAPHIC_DATA]"
click at [760, 410] on div "Done" at bounding box center [763, 417] width 51 height 37
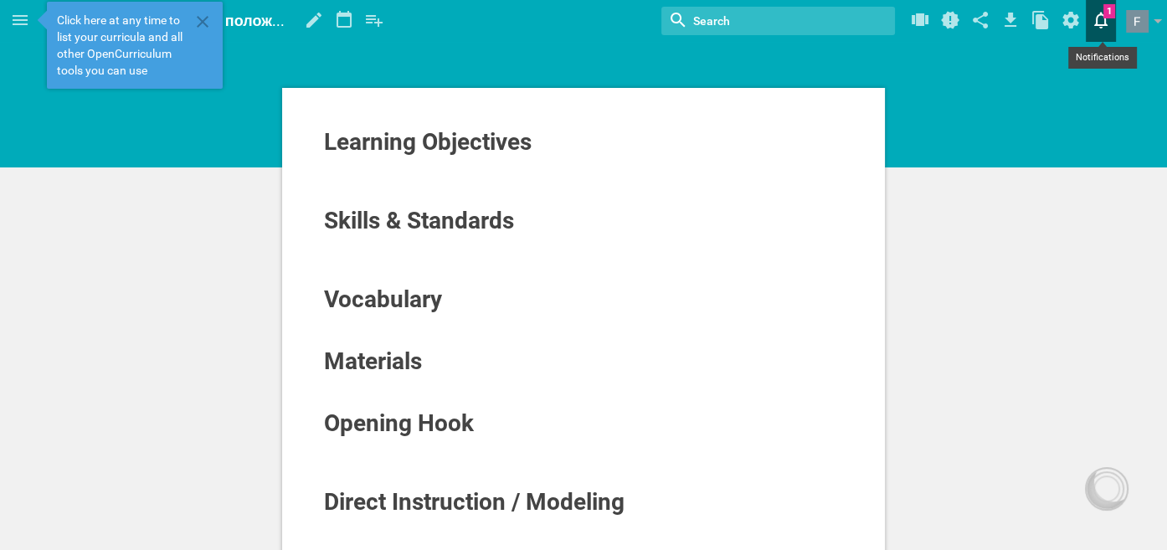
click at [1106, 14] on icon at bounding box center [1101, 20] width 30 height 40
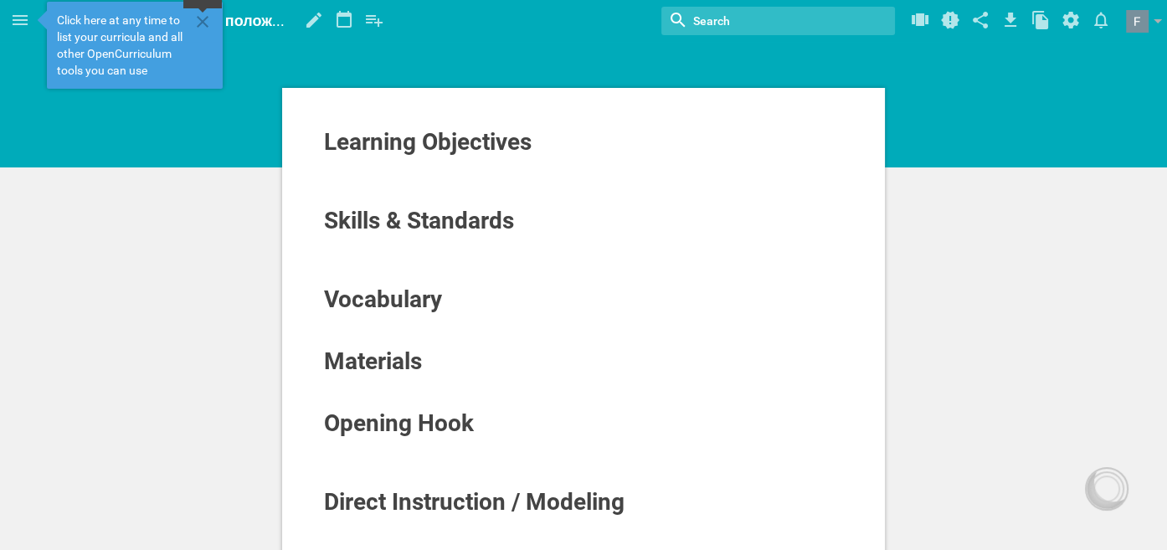
click at [193, 20] on icon at bounding box center [203, 22] width 20 height 20
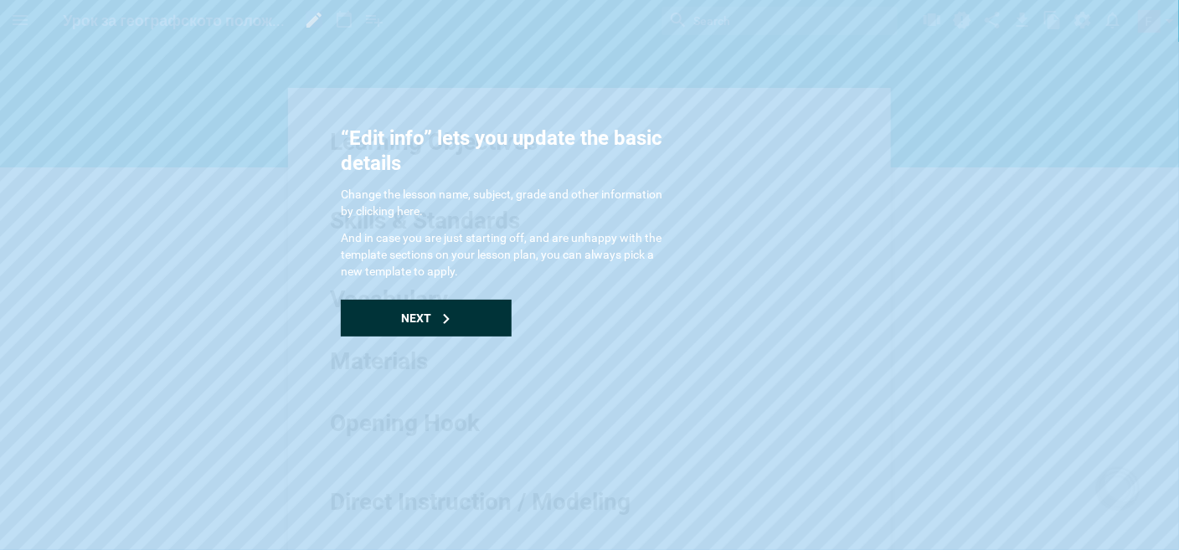
click at [437, 319] on div "Next" at bounding box center [426, 318] width 171 height 37
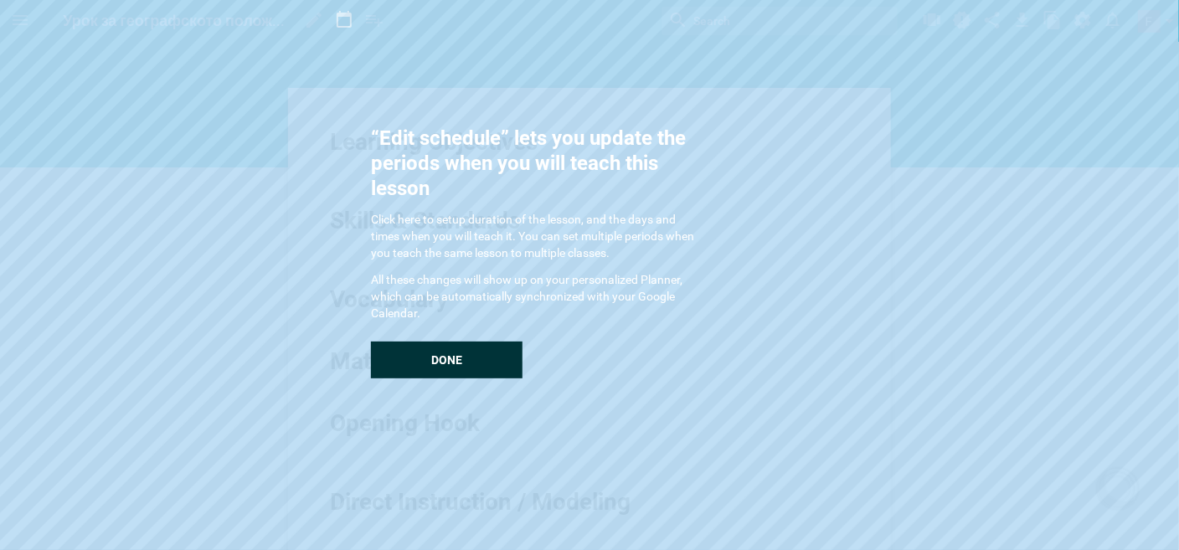
click at [437, 319] on p "All these changes will show up on your personalized Planner, which can be autom…" at bounding box center [538, 296] width 335 height 50
click at [438, 357] on span "Done" at bounding box center [446, 359] width 31 height 13
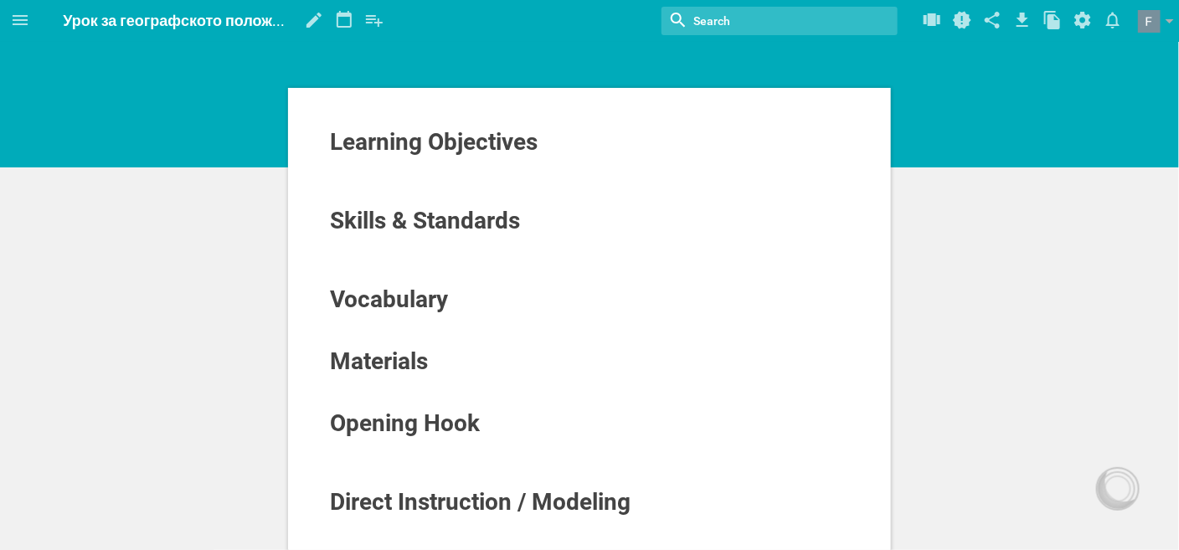
drag, startPoint x: 218, startPoint y: 23, endPoint x: 231, endPoint y: 23, distance: 12.6
click at [219, 23] on span "Урок за географското положение, големина и природа на [GEOGRAPHIC_DATA]" at bounding box center [348, 21] width 571 height 18
click at [431, 141] on span "Learning Objectives" at bounding box center [434, 142] width 208 height 28
click at [252, 23] on span "Урок за географското положение, големина и природа на [GEOGRAPHIC_DATA]" at bounding box center [348, 21] width 571 height 18
click at [317, 20] on icon at bounding box center [314, 20] width 30 height 40
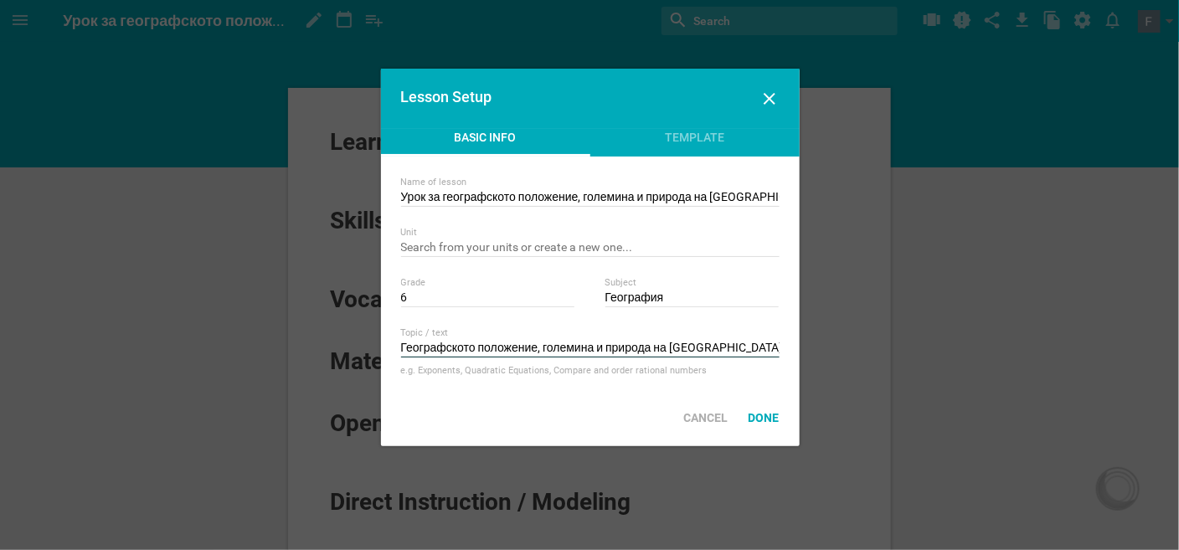
click at [650, 352] on input "Географското положение, големина и природа на [GEOGRAPHIC_DATA]" at bounding box center [590, 349] width 378 height 17
click at [699, 144] on div "Template" at bounding box center [694, 141] width 209 height 25
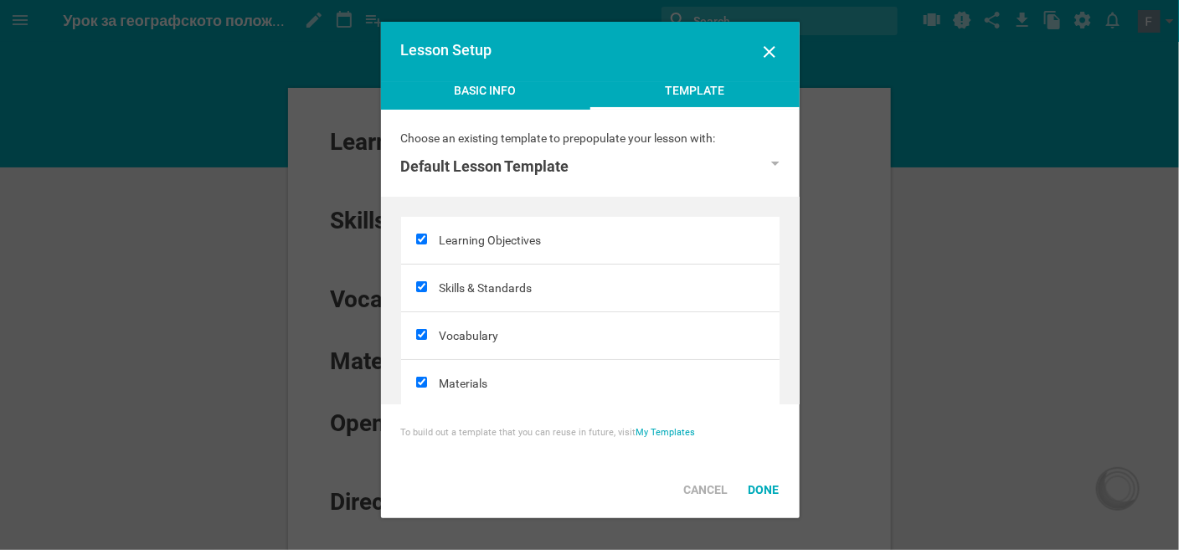
click at [455, 95] on div "Basic Info" at bounding box center [485, 94] width 209 height 25
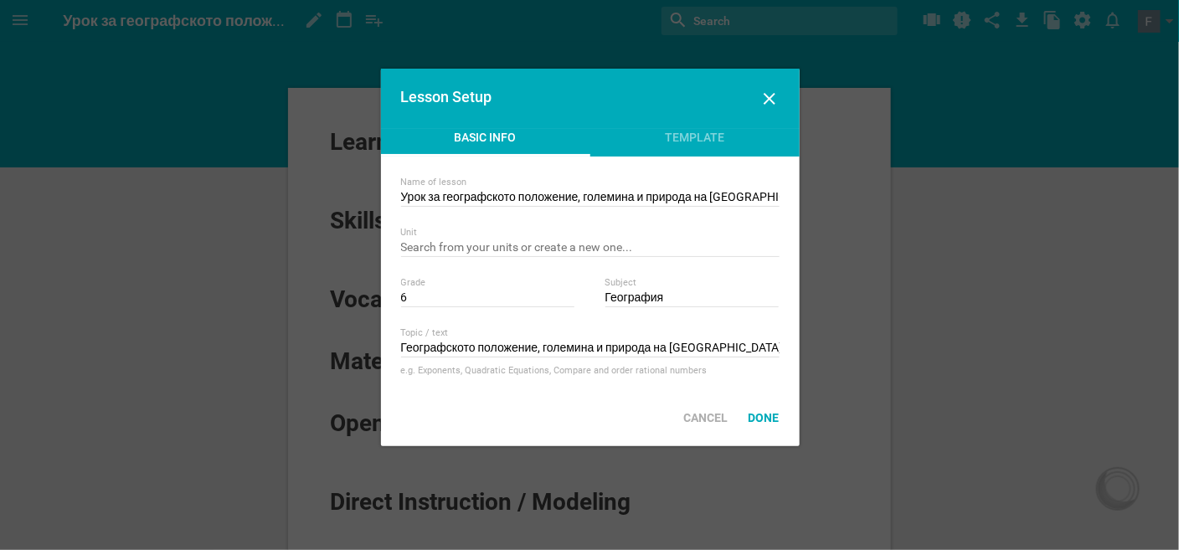
click at [696, 337] on div "Topic / text" at bounding box center [590, 333] width 378 height 12
click at [436, 195] on input "Урок за географското положение, големина и природа на [GEOGRAPHIC_DATA]" at bounding box center [590, 198] width 378 height 17
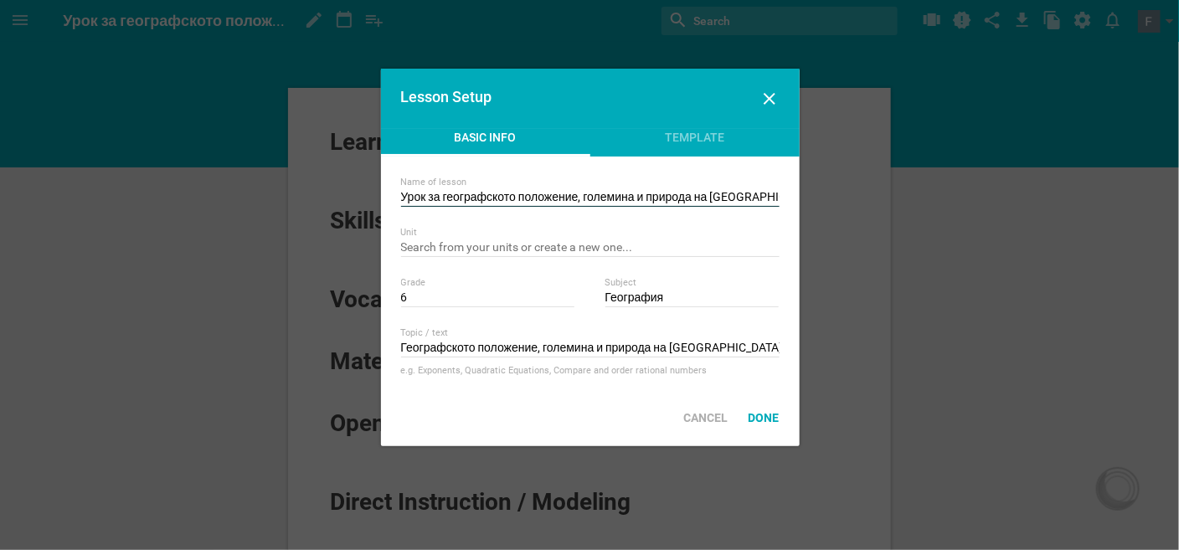
paste input "A lesson on the geographical location, size and nature of [GEOGRAPHIC_DATA]"
type input "A lesson on the geographical location, size and nature of [GEOGRAPHIC_DATA]"
drag, startPoint x: 734, startPoint y: 346, endPoint x: 394, endPoint y: 340, distance: 339.9
click at [394, 340] on div "Name of lesson A lesson on the geographical location, size and nature of [GEOGR…" at bounding box center [590, 273] width 419 height 233
paste input "The geographical location, size and nature of [GEOGRAPHIC_DATA]"
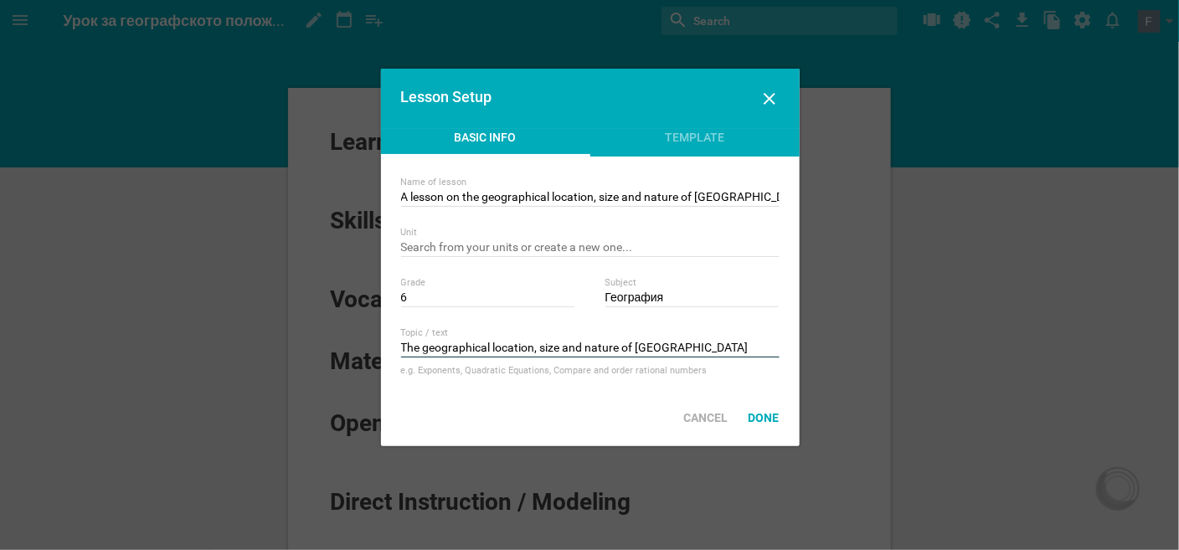
type input "The geographical location, size and nature of [GEOGRAPHIC_DATA]"
click at [632, 251] on input "text" at bounding box center [590, 248] width 378 height 17
click at [507, 243] on input "text" at bounding box center [590, 248] width 378 height 17
drag, startPoint x: 677, startPoint y: 295, endPoint x: 583, endPoint y: 298, distance: 93.8
click at [583, 298] on div "Grade 6 Subject География" at bounding box center [590, 292] width 378 height 30
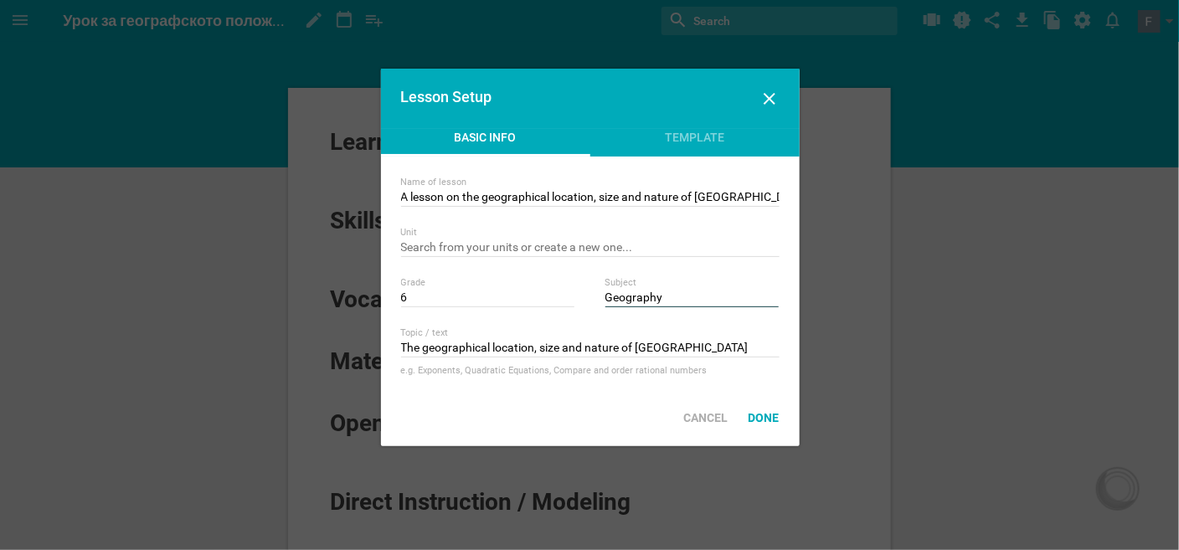
type input "Geography"
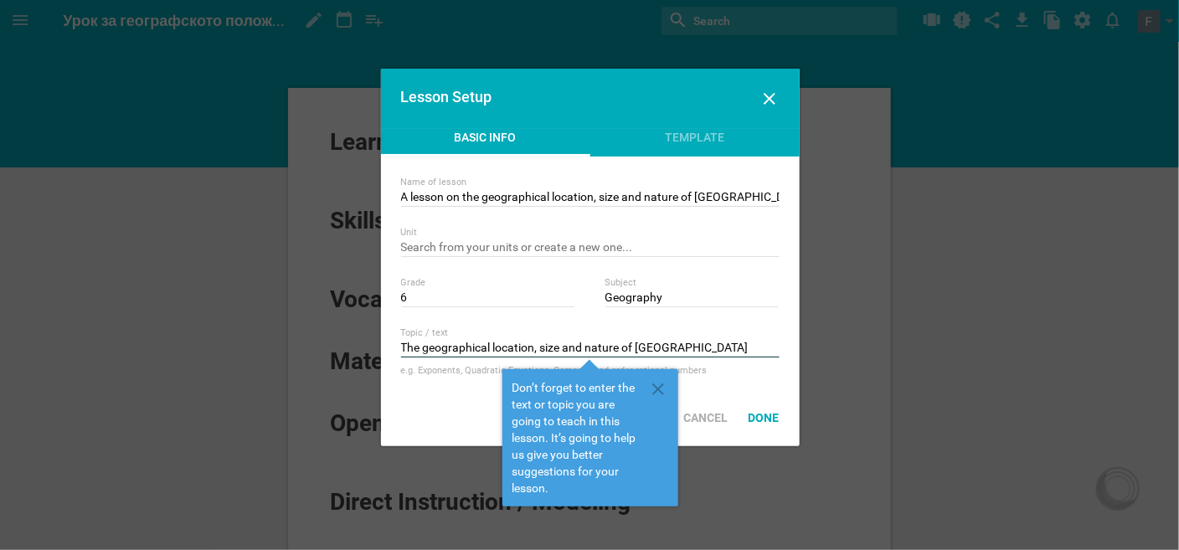
click at [650, 350] on input "The geographical location, size and nature of [GEOGRAPHIC_DATA]" at bounding box center [590, 349] width 378 height 17
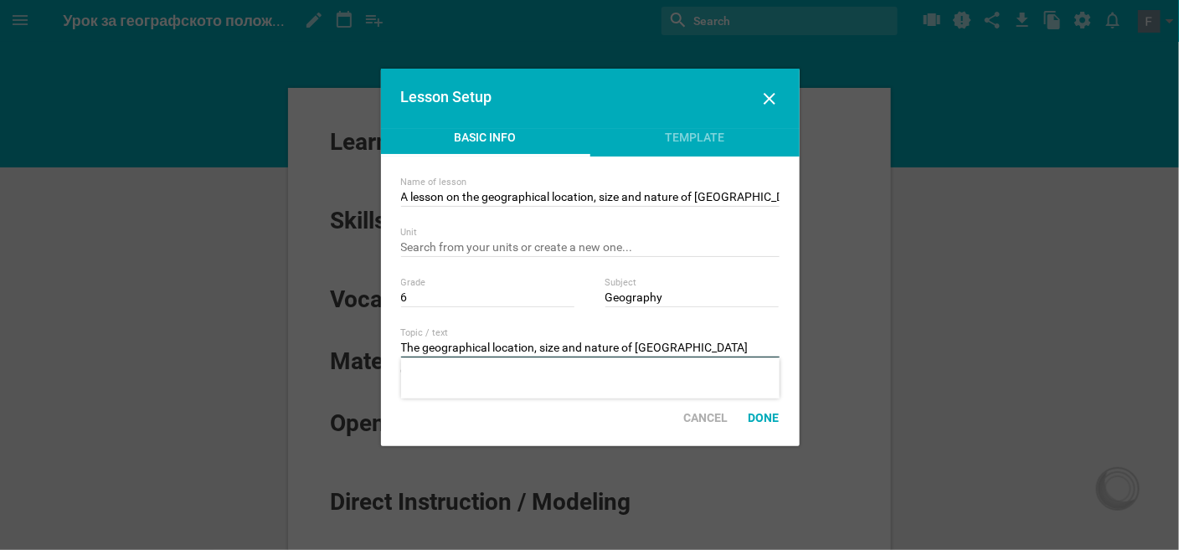
click at [703, 348] on input "The geographical location, size and nature of [GEOGRAPHIC_DATA]" at bounding box center [590, 349] width 378 height 17
click at [777, 86] on div "Lesson Setup" at bounding box center [590, 99] width 419 height 60
click at [772, 96] on icon at bounding box center [769, 99] width 20 height 20
